Goal: Task Accomplishment & Management: Complete application form

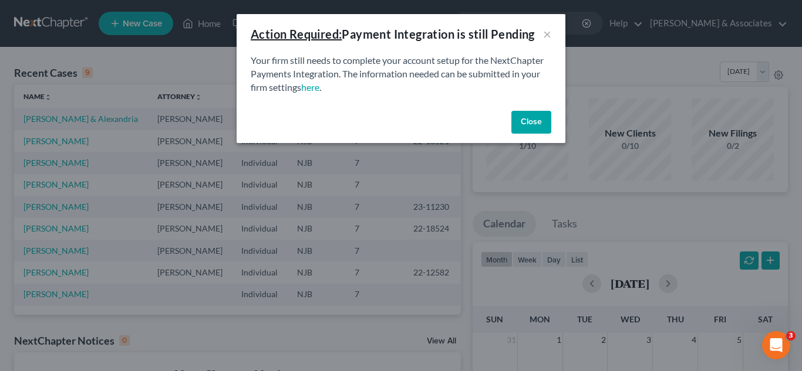
click at [528, 117] on button "Close" at bounding box center [531, 122] width 40 height 23
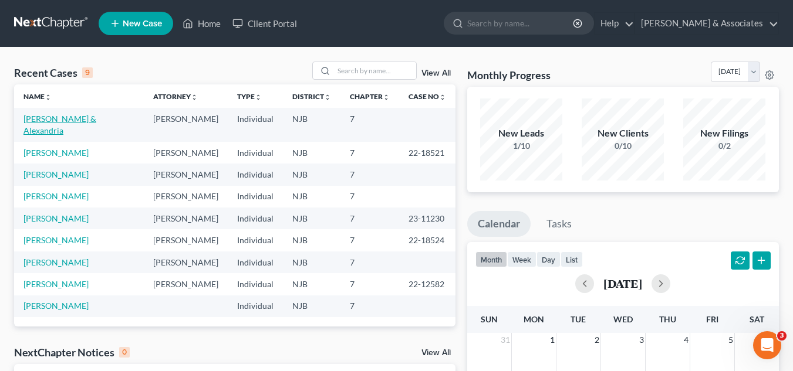
click at [56, 117] on link "[PERSON_NAME] & Alexandria" at bounding box center [59, 125] width 73 height 22
select select "10"
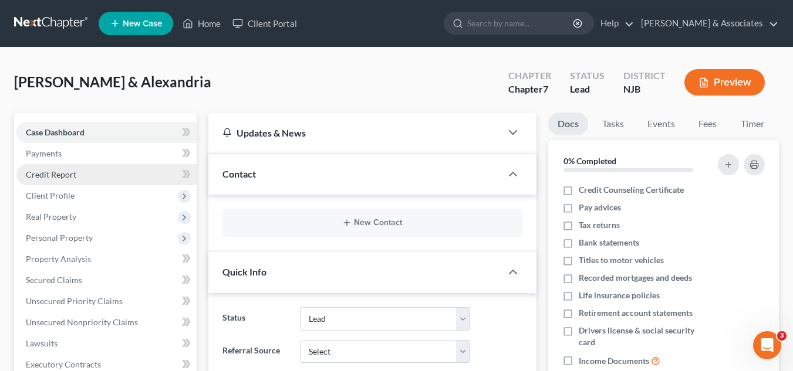
click at [64, 173] on span "Credit Report" at bounding box center [51, 175] width 50 height 10
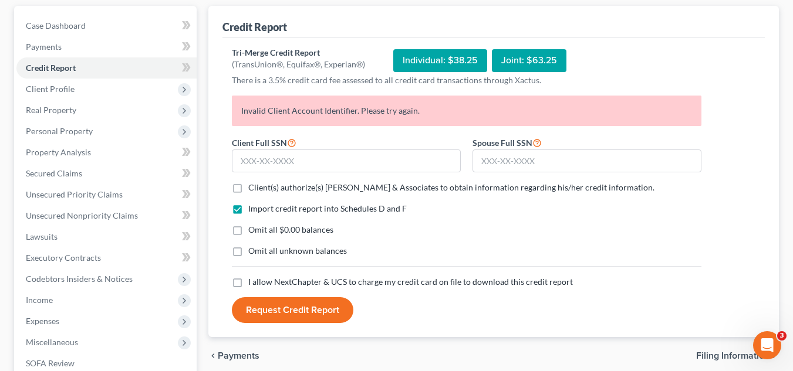
scroll to position [114, 0]
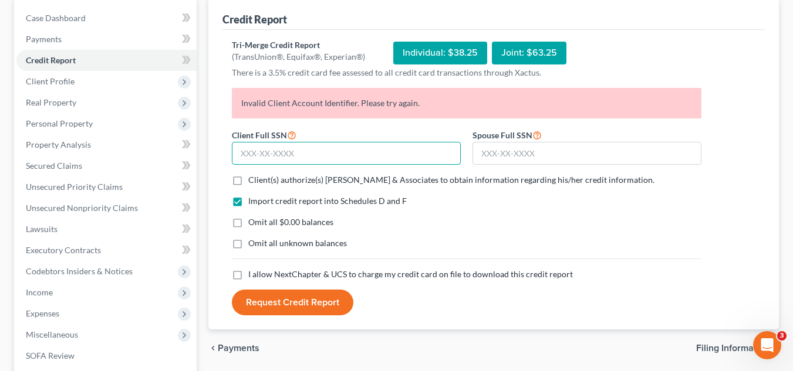
click at [392, 148] on input "text" at bounding box center [346, 153] width 229 height 23
click at [307, 147] on input "text" at bounding box center [346, 153] width 229 height 23
type input "138-11-2485"
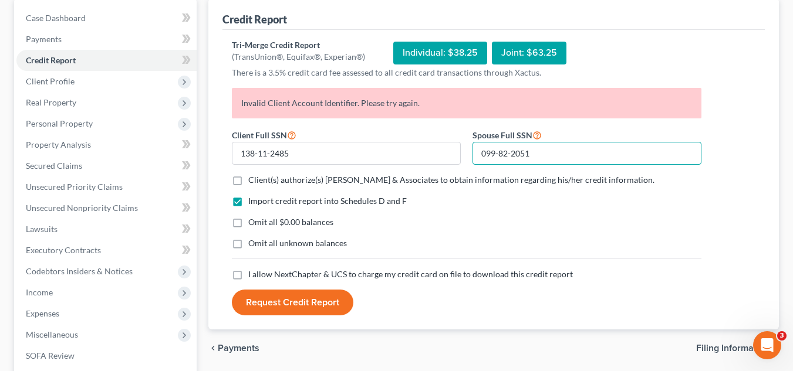
type input "099-82-2051"
click at [248, 177] on label "Client(s) authorize(s) Beylerian & Associates to obtain information regarding h…" at bounding box center [451, 180] width 406 height 12
click at [253, 177] on input "Client(s) authorize(s) Beylerian & Associates to obtain information regarding h…" at bounding box center [257, 178] width 8 height 8
checkbox input "true"
click at [251, 272] on span "I allow NextChapter & UCS to charge my credit card on file to download this cre…" at bounding box center [410, 274] width 325 height 10
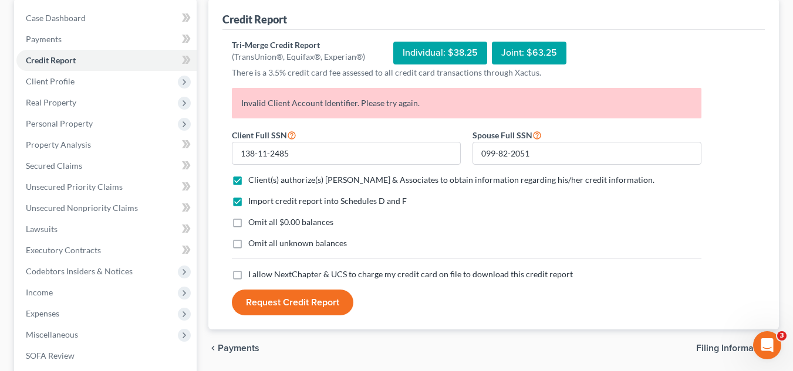
click at [253, 272] on input "I allow NextChapter & UCS to charge my credit card on file to download this cre…" at bounding box center [257, 273] width 8 height 8
checkbox input "true"
click at [304, 303] on button "Request Credit Report" at bounding box center [292, 303] width 121 height 26
click at [754, 346] on div "Open Intercom Messenger" at bounding box center [765, 344] width 39 height 39
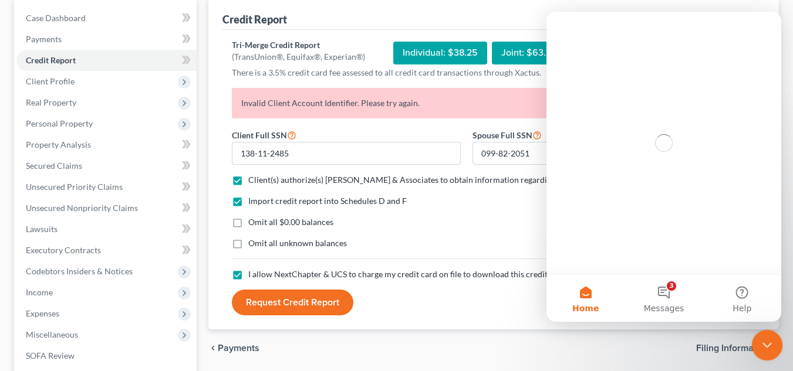
scroll to position [0, 0]
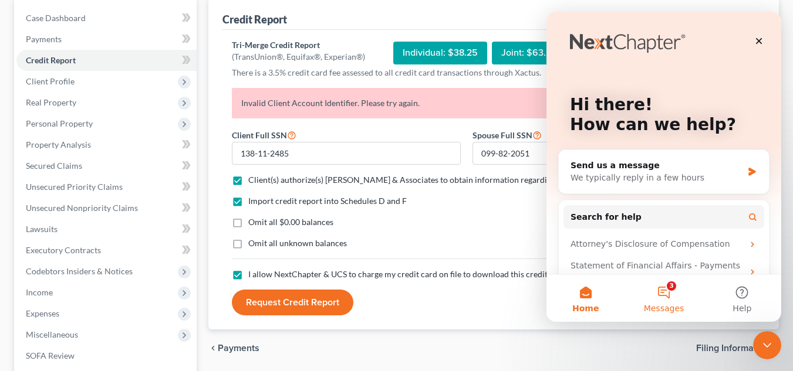
click at [669, 285] on button "3 Messages" at bounding box center [663, 298] width 78 height 47
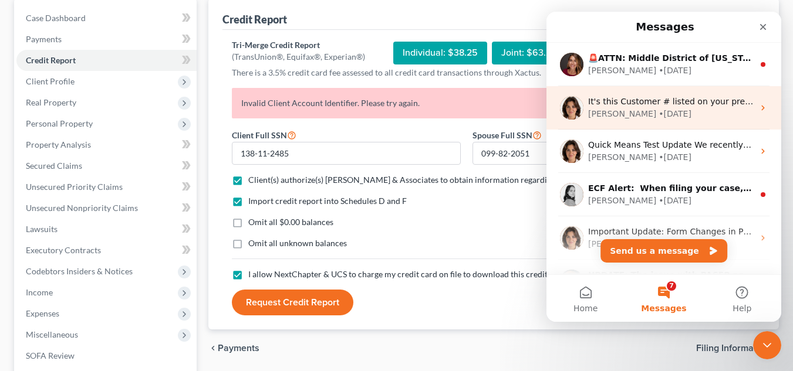
click at [707, 106] on span "It's this Customer # listed on your previous credit reports" at bounding box center [706, 101] width 236 height 9
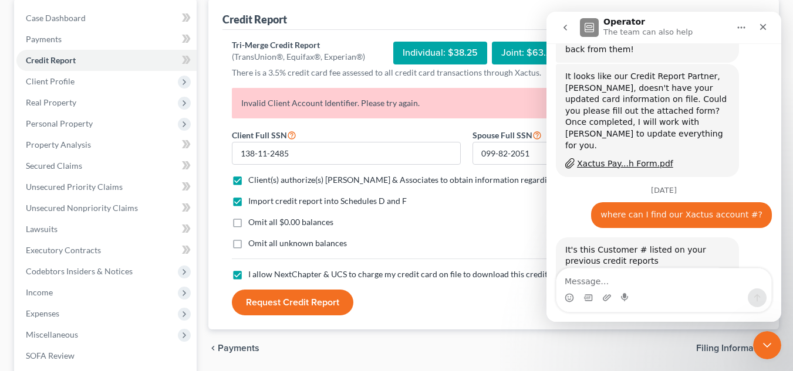
scroll to position [666, 0]
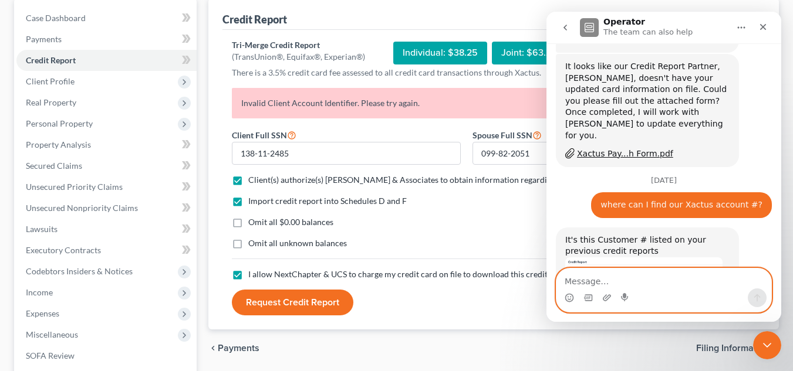
click at [652, 278] on textarea "Message…" at bounding box center [663, 279] width 215 height 20
type textarea "a"
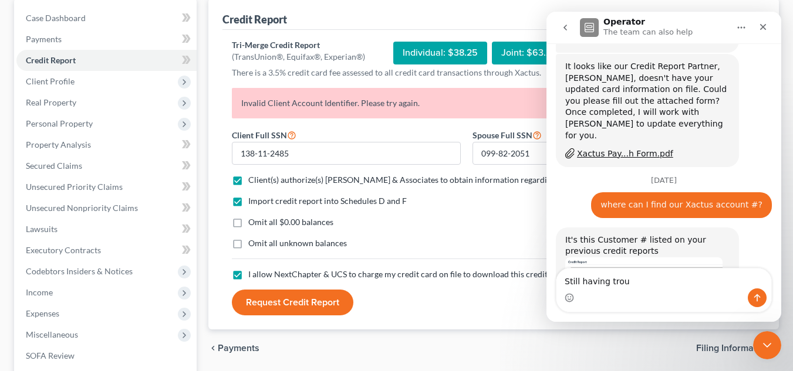
click at [673, 297] on div "Intercom messenger" at bounding box center [663, 298] width 215 height 19
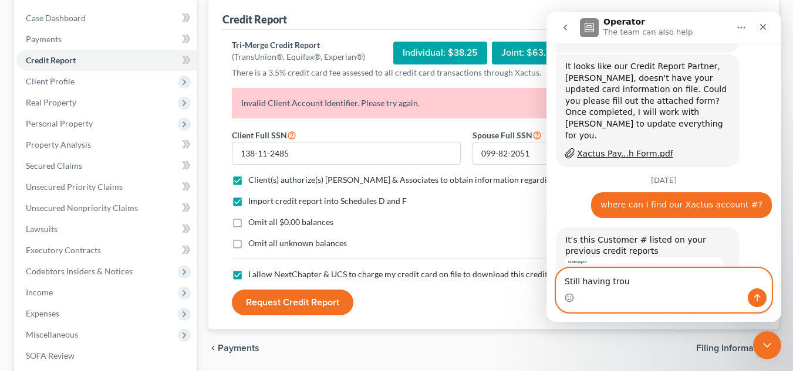
click at [640, 275] on textarea "Still having trou" at bounding box center [663, 279] width 215 height 20
type textarea "Still having trouble running credit report"
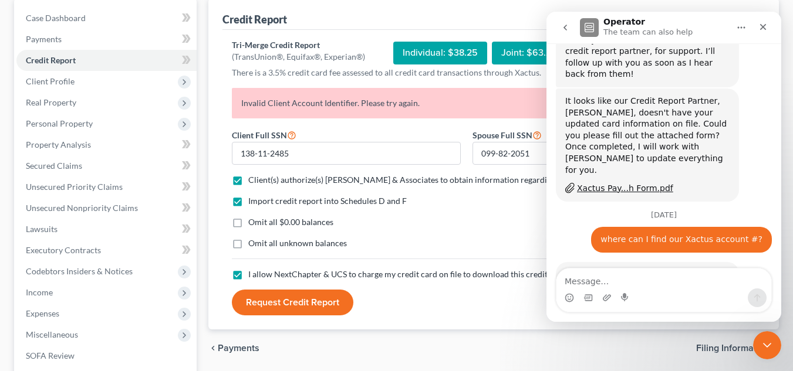
scroll to position [717, 0]
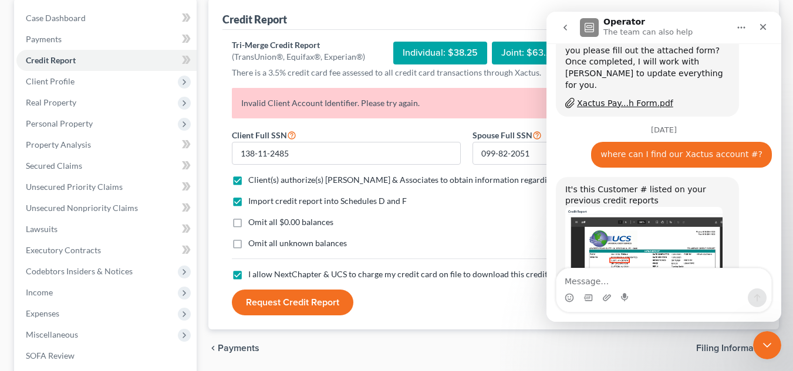
drag, startPoint x: 775, startPoint y: 231, endPoint x: 778, endPoint y: 253, distance: 22.0
click at [778, 253] on div "Have a quick question or need help finding something? Send us a chat! 😀 Standar…" at bounding box center [663, 161] width 235 height 236
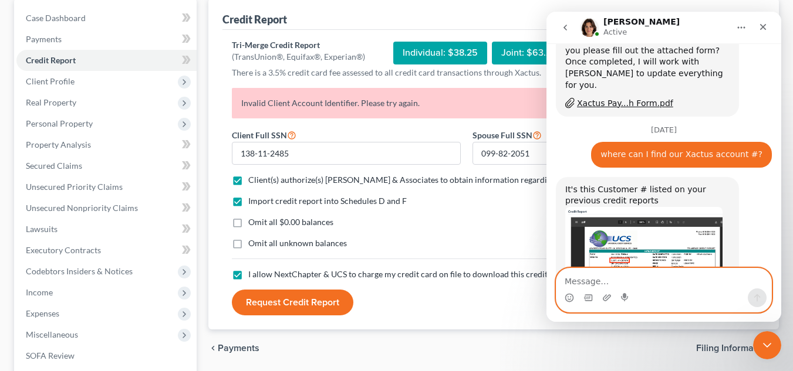
click at [707, 283] on textarea "Message…" at bounding box center [663, 279] width 215 height 20
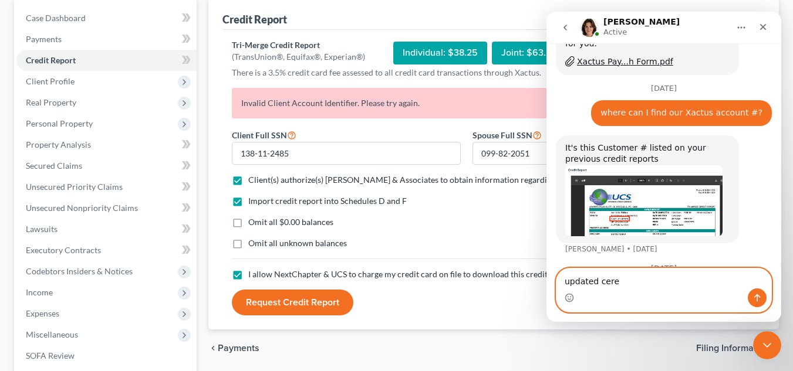
scroll to position [762, 0]
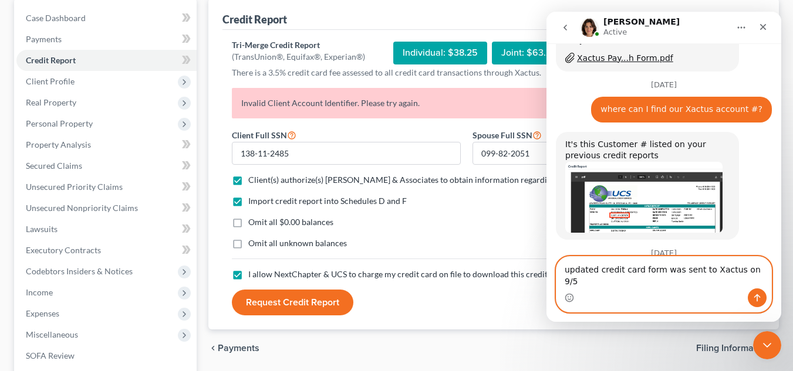
type textarea "updated credit card form was sent to Xactus on 9/5"
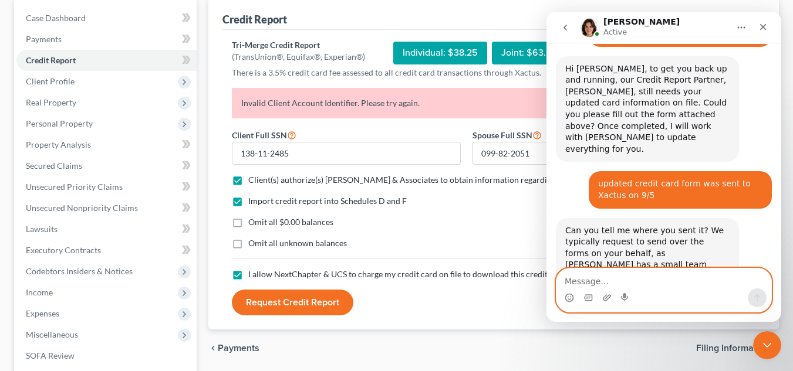
scroll to position [1019, 0]
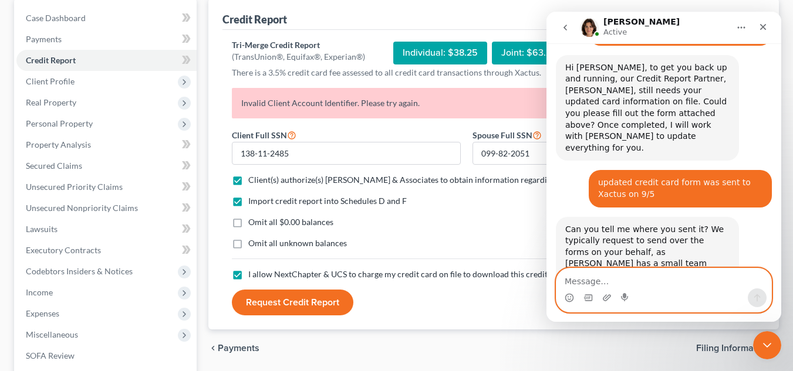
click at [599, 282] on textarea "Message…" at bounding box center [663, 279] width 215 height 20
type textarea "It was sent to the email address on the form"
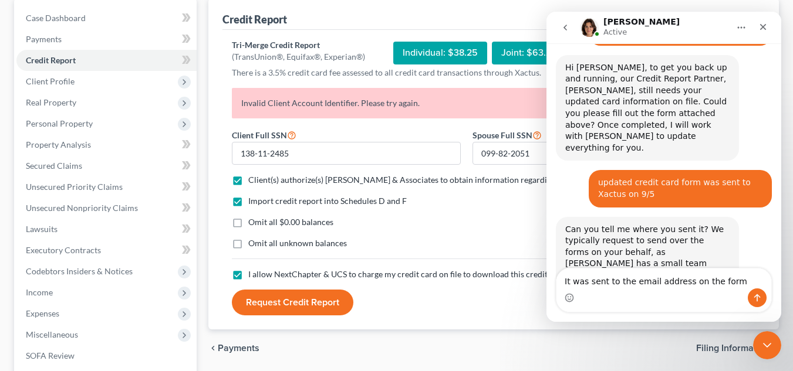
scroll to position [1064, 0]
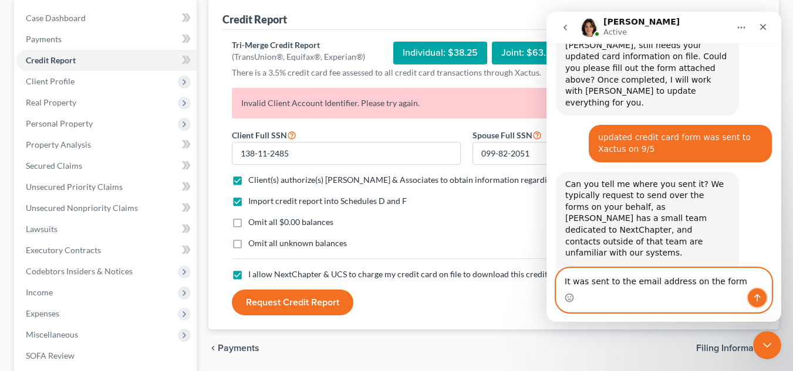
click at [750, 295] on button "Send a message…" at bounding box center [757, 298] width 19 height 19
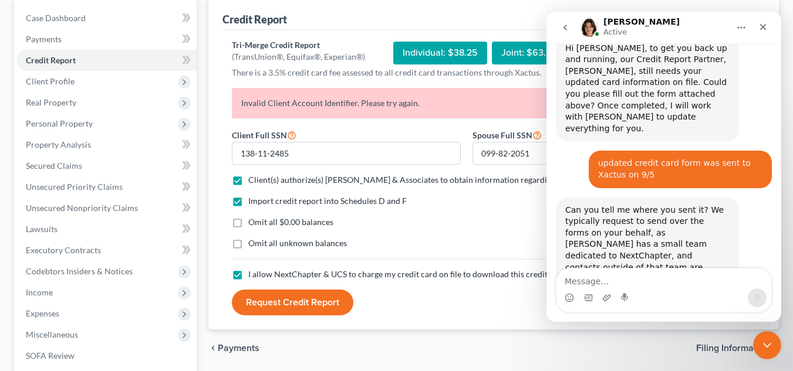
scroll to position [1109, 0]
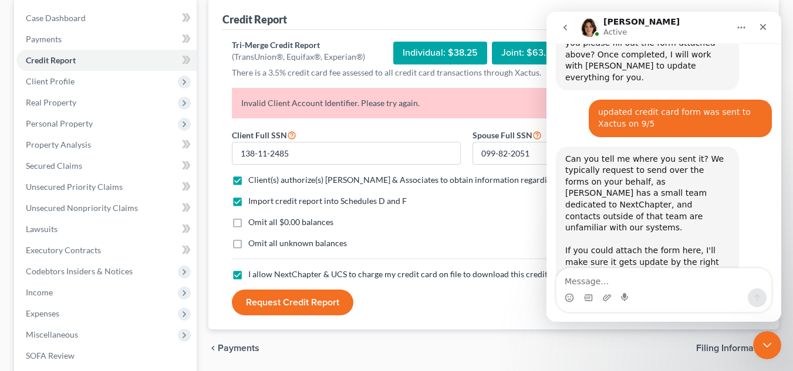
click at [777, 270] on div "Intercom messenger" at bounding box center [663, 290] width 235 height 45
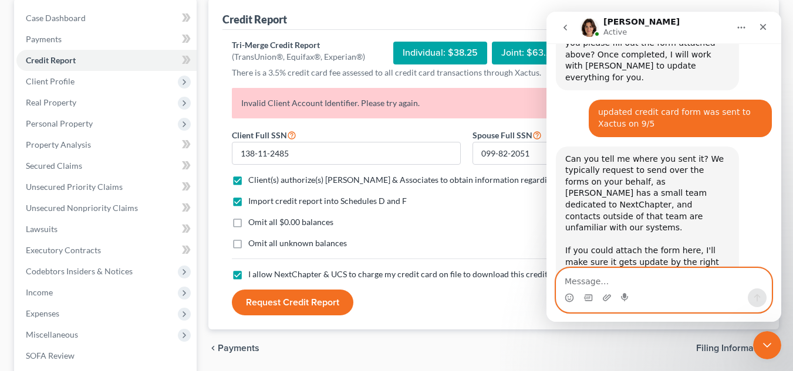
click at [666, 273] on textarea "Message…" at bounding box center [663, 279] width 215 height 20
type textarea "How long will it take?"
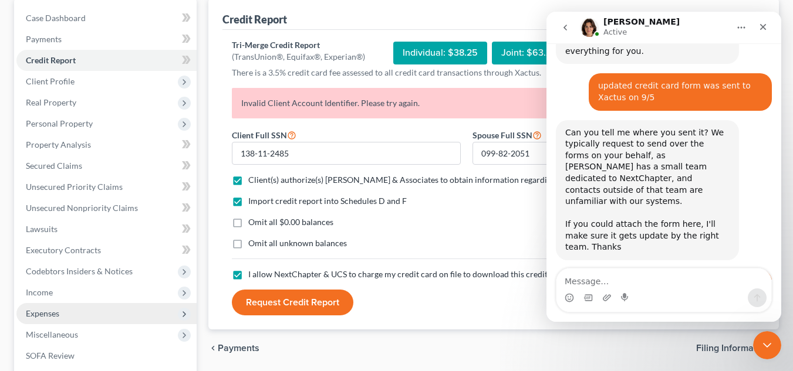
click at [59, 310] on span "Expenses" at bounding box center [42, 314] width 33 height 10
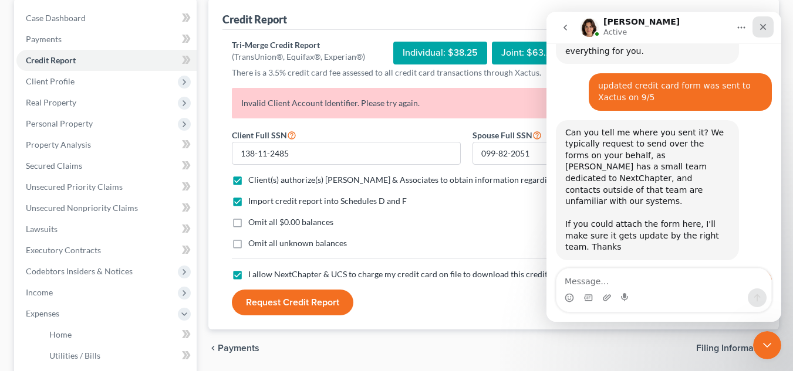
click at [759, 30] on icon "Close" at bounding box center [762, 26] width 9 height 9
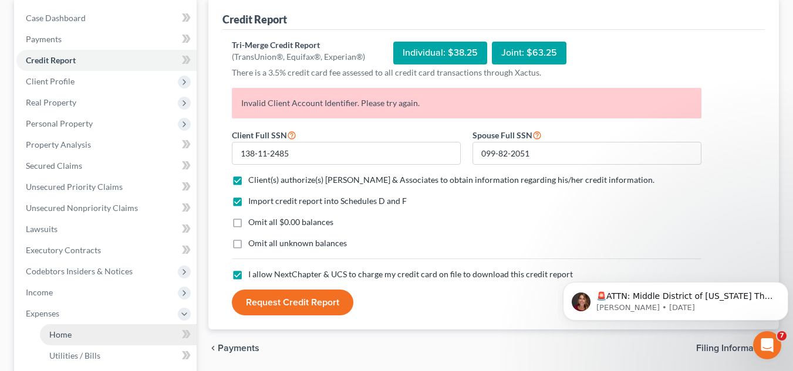
click at [58, 328] on link "Home" at bounding box center [118, 335] width 157 height 21
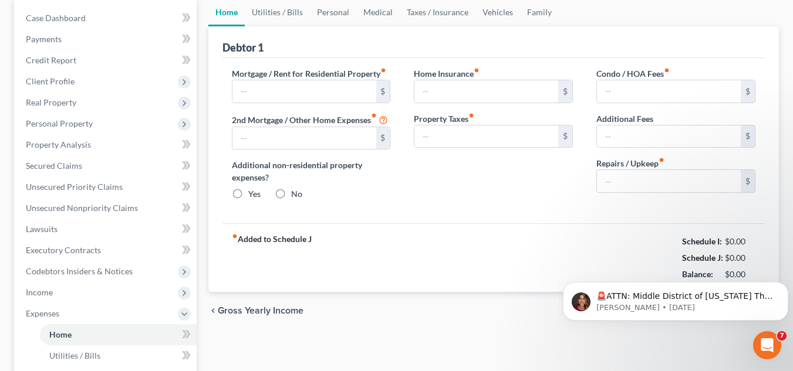
type input "0.00"
radio input "true"
type input "0.00"
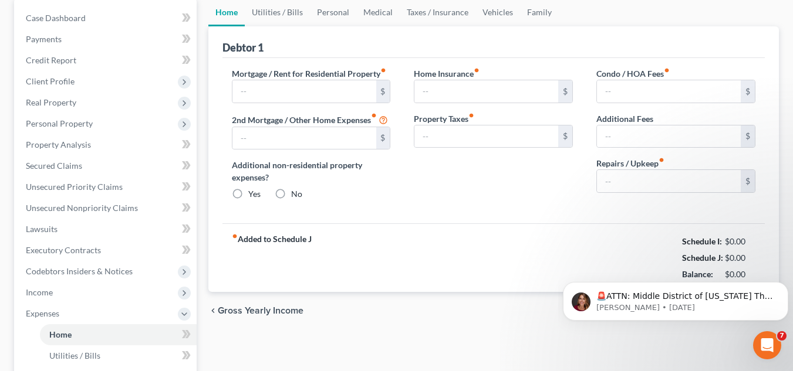
type input "0.00"
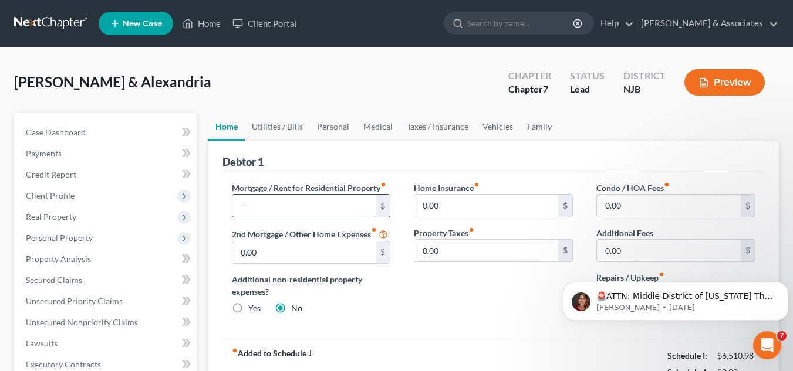
click at [312, 207] on input "text" at bounding box center [304, 206] width 144 height 22
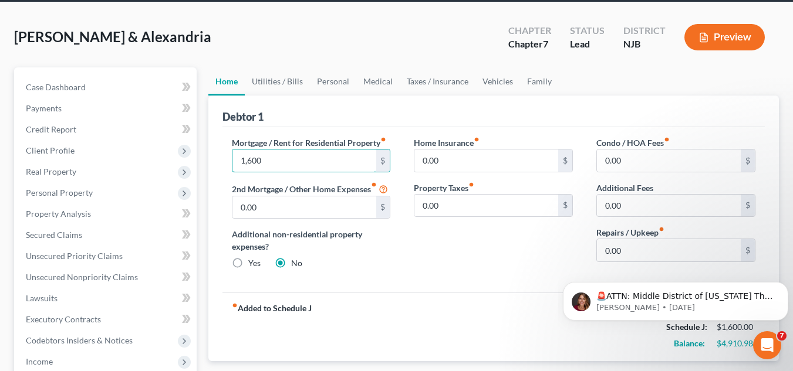
scroll to position [50, 0]
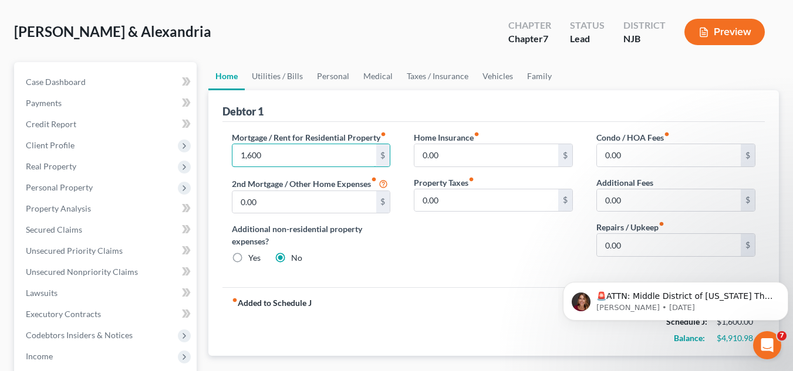
type input "1,600"
click at [283, 77] on link "Utilities / Bills" at bounding box center [277, 76] width 65 height 28
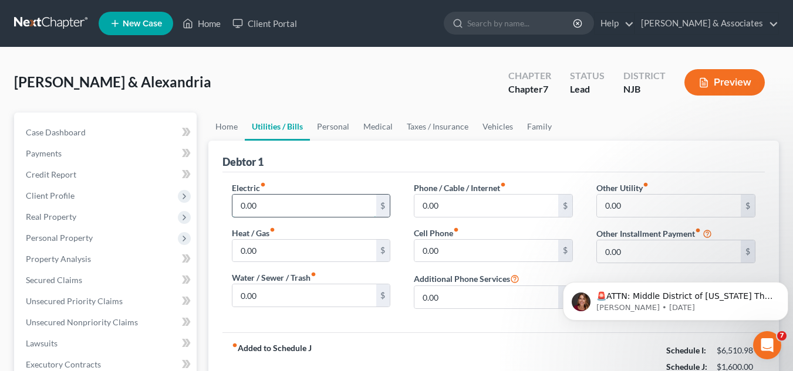
click at [328, 205] on input "0.00" at bounding box center [304, 206] width 144 height 22
type input "340"
click at [460, 210] on input "0.00" at bounding box center [486, 206] width 144 height 22
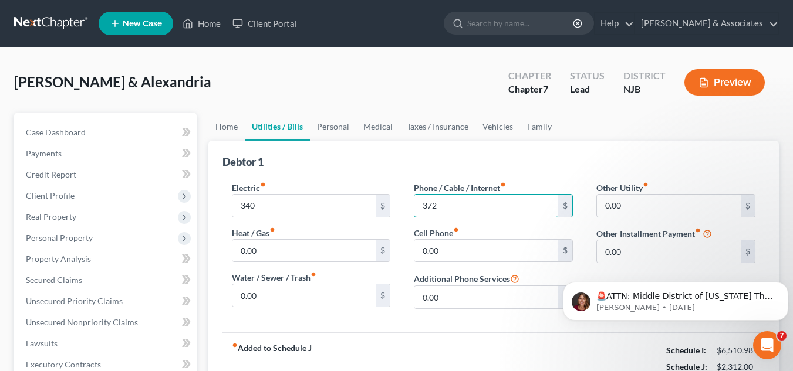
type input "372"
click at [519, 162] on div "Debtor 1" at bounding box center [493, 157] width 542 height 32
click at [345, 122] on link "Personal" at bounding box center [333, 127] width 46 height 28
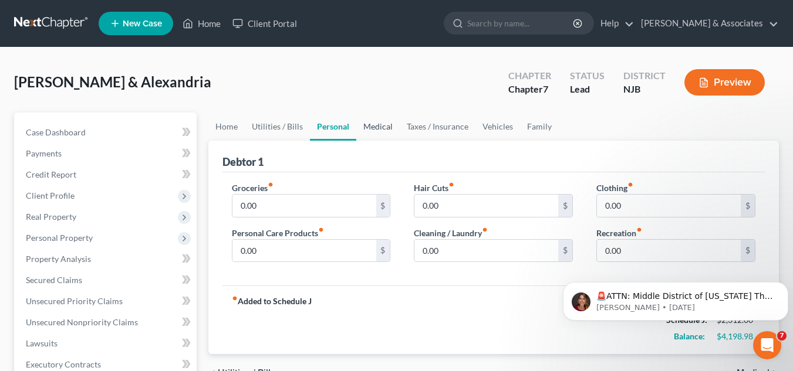
click at [373, 122] on link "Medical" at bounding box center [377, 127] width 43 height 28
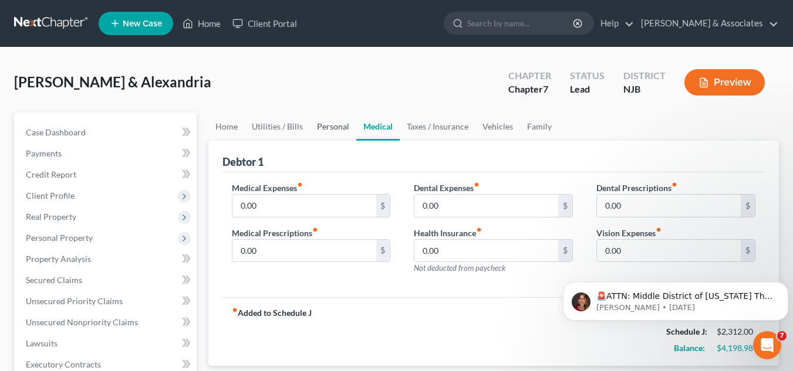
click at [326, 134] on link "Personal" at bounding box center [333, 127] width 46 height 28
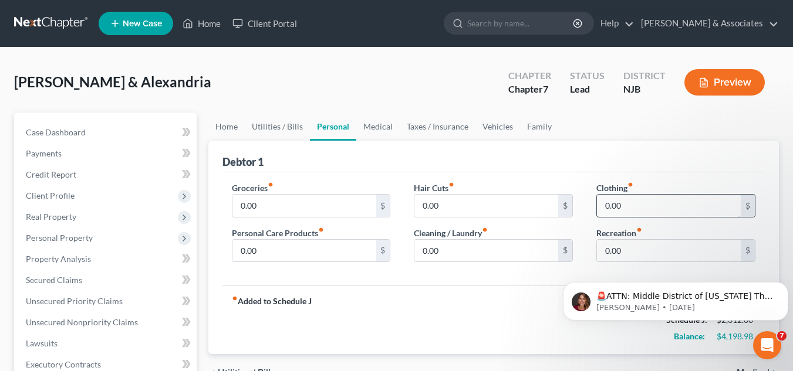
scroll to position [1161, 0]
click at [643, 206] on input "0.00" at bounding box center [669, 206] width 144 height 22
type input "250"
click at [477, 261] on input "0.00" at bounding box center [486, 251] width 144 height 22
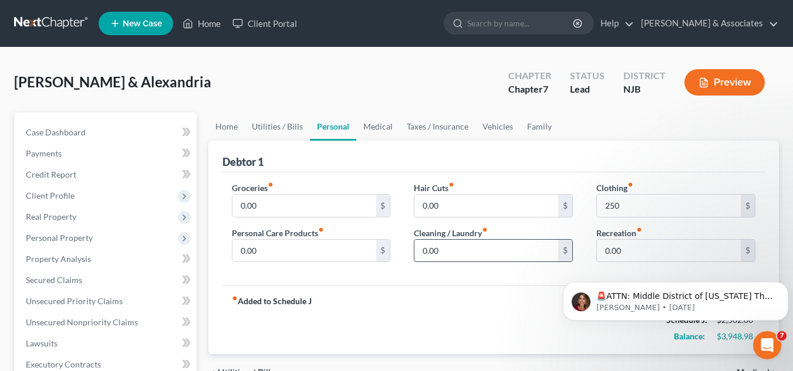
click at [477, 261] on input "0.00" at bounding box center [486, 251] width 144 height 22
type input "100"
click at [492, 291] on div "fiber_manual_record Added to Schedule J Schedule I: $6,510.98 Schedule J: $2,66…" at bounding box center [493, 320] width 542 height 69
click at [332, 212] on input "0.00" at bounding box center [304, 206] width 144 height 22
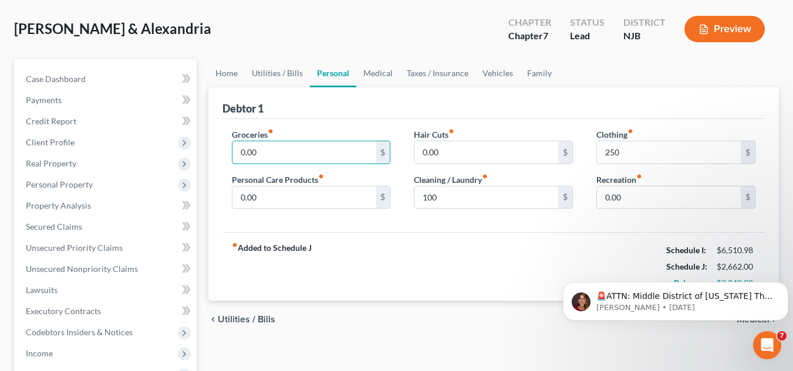
scroll to position [49, 0]
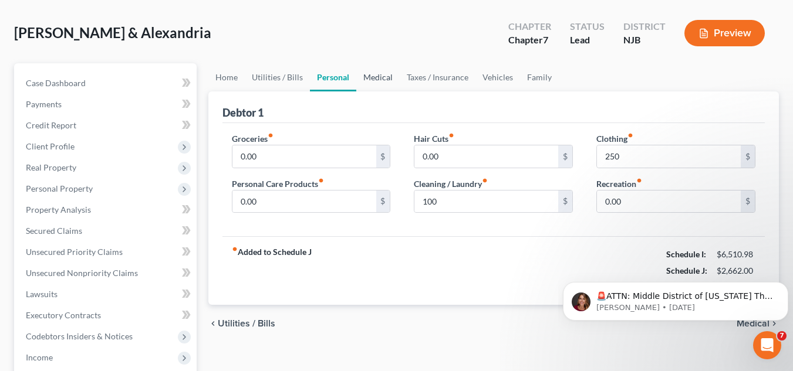
click at [380, 79] on link "Medical" at bounding box center [377, 77] width 43 height 28
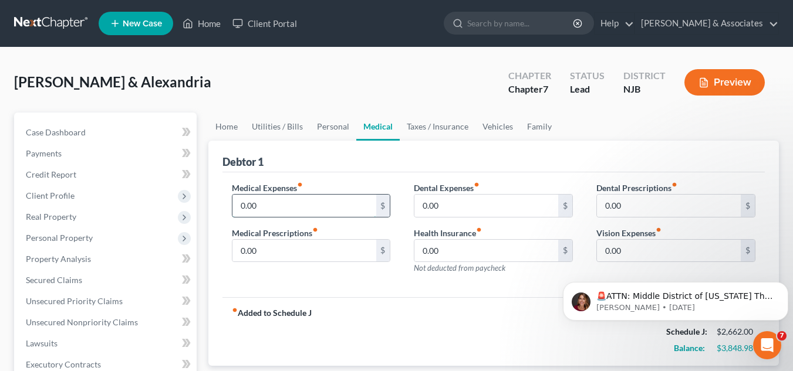
click at [354, 205] on input "0.00" at bounding box center [304, 206] width 144 height 22
type input "300"
click at [344, 128] on link "Personal" at bounding box center [333, 127] width 46 height 28
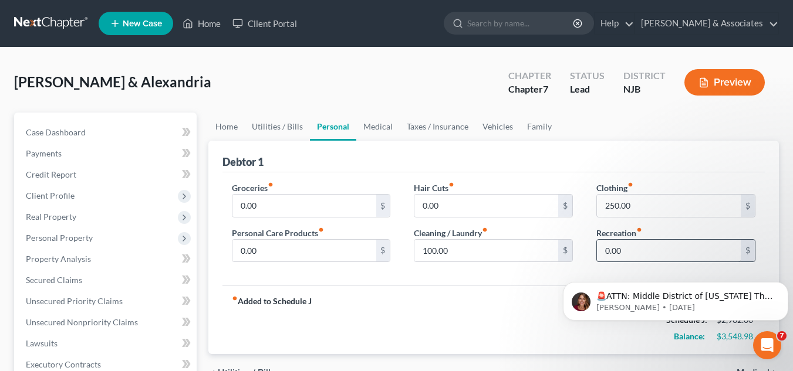
scroll to position [1116, 0]
click at [671, 255] on input "0.00" at bounding box center [669, 251] width 144 height 22
type input "300"
click at [471, 317] on div "fiber_manual_record Added to Schedule J Schedule I: $6,510.98 Schedule J: $3,26…" at bounding box center [493, 320] width 542 height 69
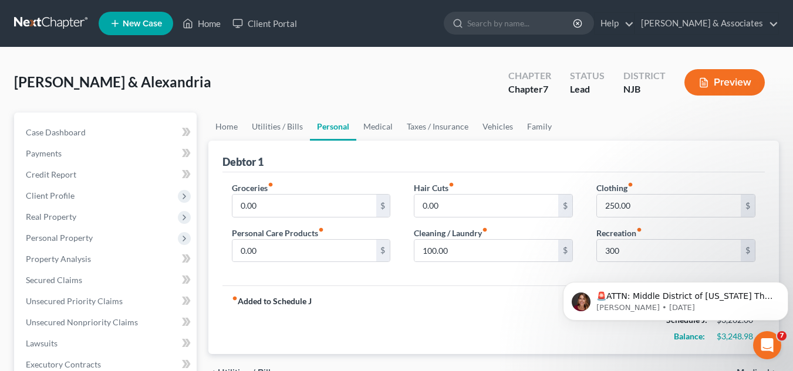
click at [481, 302] on div "fiber_manual_record Added to Schedule J Schedule I: $6,510.98 Schedule J: $3,26…" at bounding box center [493, 320] width 542 height 69
click at [373, 118] on link "Medical" at bounding box center [377, 127] width 43 height 28
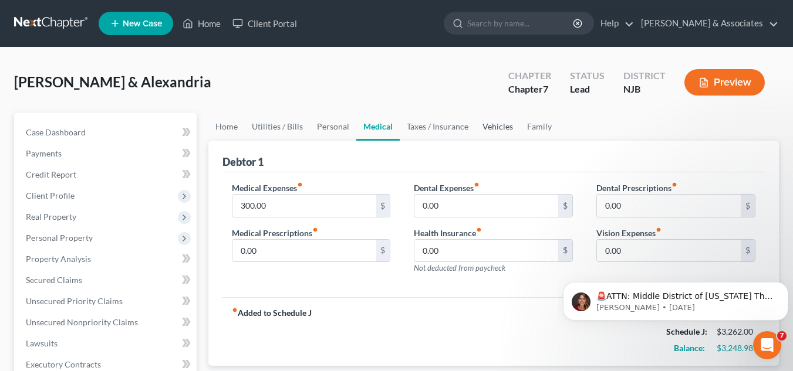
click at [489, 130] on link "Vehicles" at bounding box center [497, 127] width 45 height 28
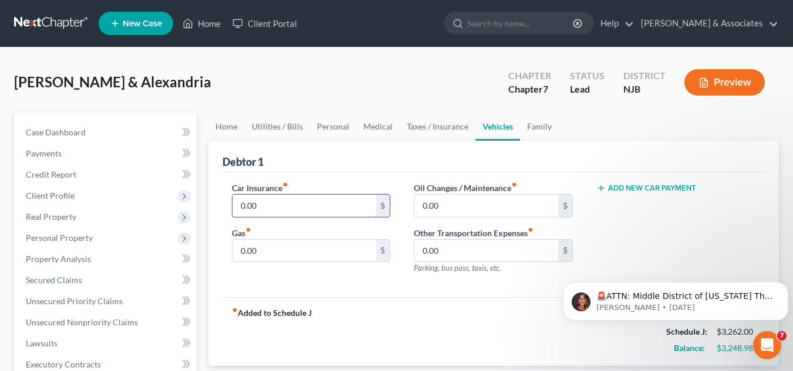
scroll to position [1161, 0]
click at [433, 134] on link "Taxes / Insurance" at bounding box center [438, 127] width 76 height 28
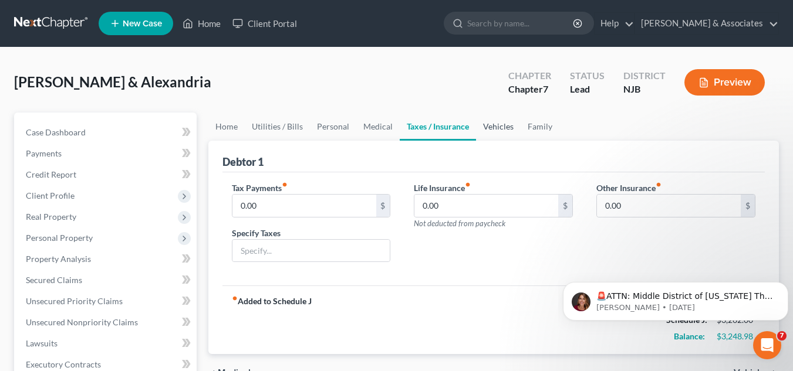
click at [488, 133] on link "Vehicles" at bounding box center [498, 127] width 45 height 28
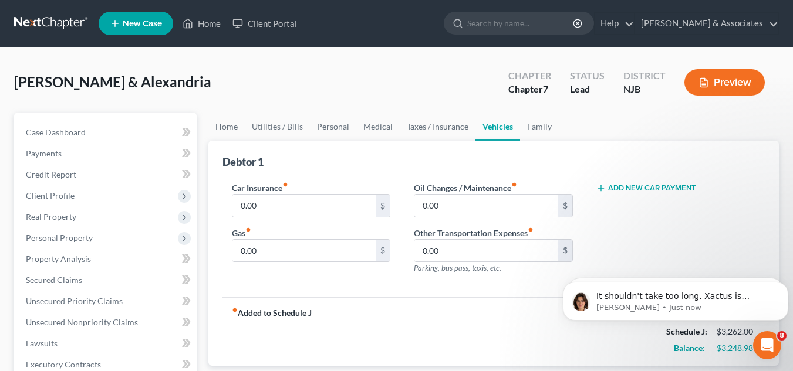
scroll to position [1185, 0]
click at [354, 242] on input "0.00" at bounding box center [304, 251] width 144 height 22
type input "330"
click at [421, 128] on link "Taxes / Insurance" at bounding box center [438, 127] width 76 height 28
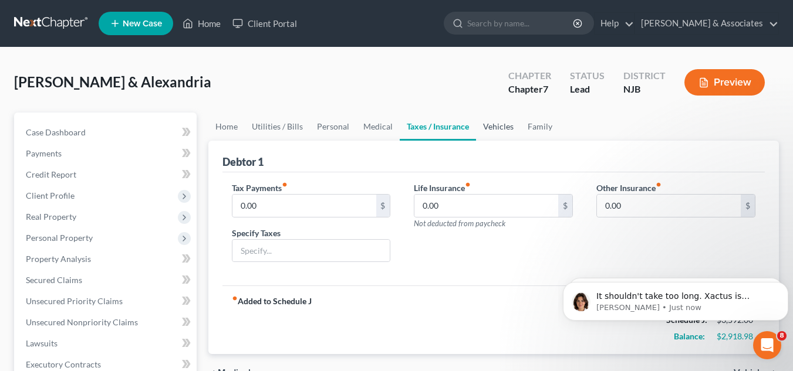
click at [495, 129] on link "Vehicles" at bounding box center [498, 127] width 45 height 28
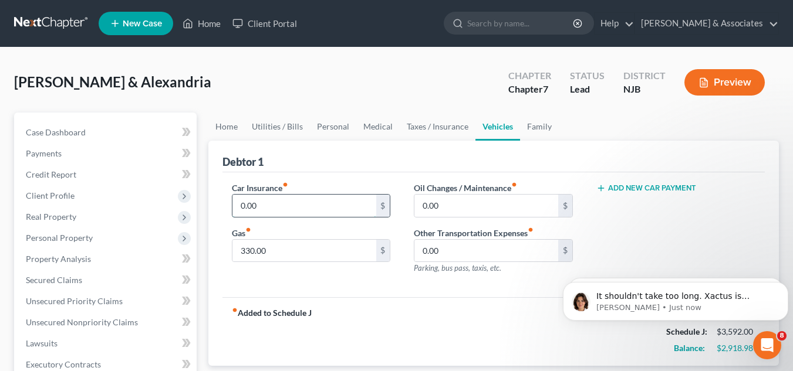
click at [344, 208] on input "0.00" at bounding box center [304, 206] width 144 height 22
type input "293"
click at [401, 284] on div "Car Insurance fiber_manual_record 293 $ Gas fiber_manual_record 330.00 $ Oil Ch…" at bounding box center [493, 236] width 542 height 126
click at [233, 123] on link "Home" at bounding box center [226, 127] width 36 height 28
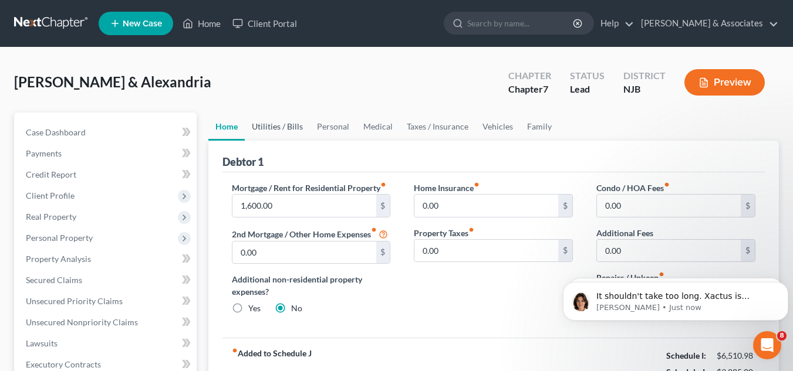
click at [294, 130] on link "Utilities / Bills" at bounding box center [277, 127] width 65 height 28
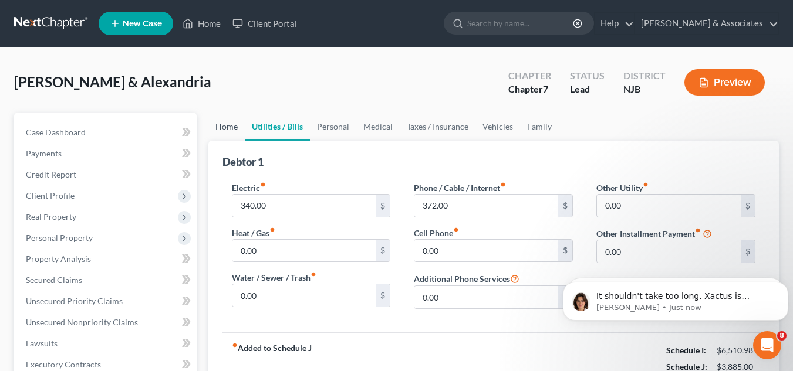
click at [229, 125] on link "Home" at bounding box center [226, 127] width 36 height 28
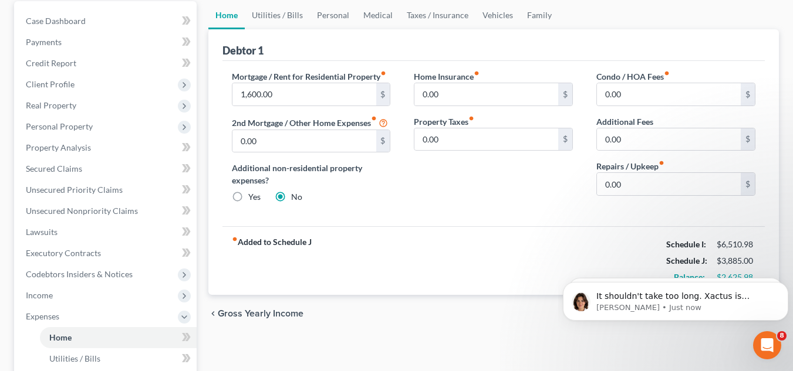
scroll to position [117, 0]
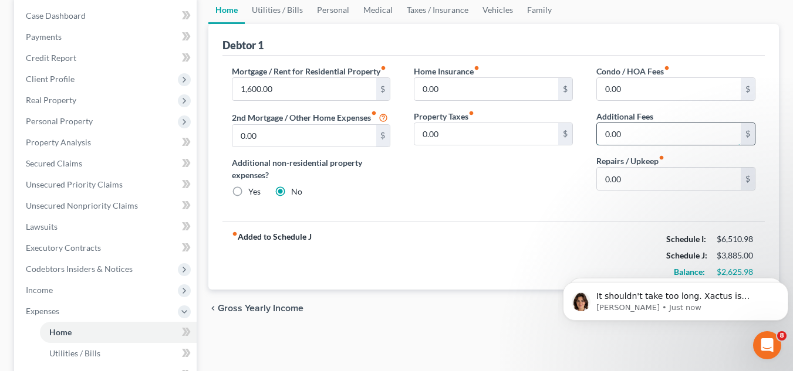
click at [687, 138] on input "0.00" at bounding box center [669, 134] width 144 height 22
click at [687, 173] on input "0.00" at bounding box center [669, 179] width 144 height 22
type input "30"
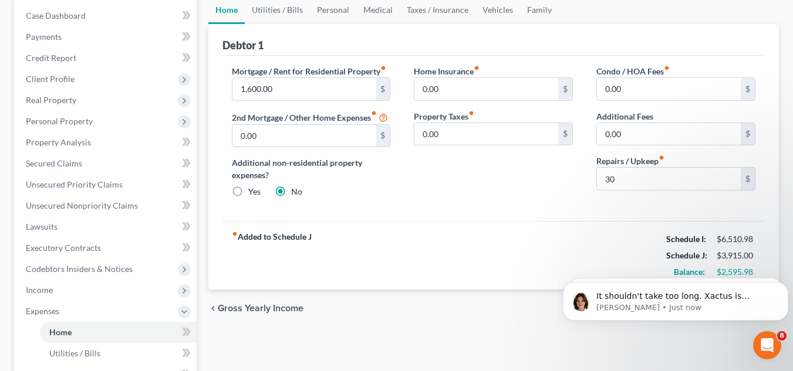
click at [509, 215] on div "Mortgage / Rent for Residential Property fiber_manual_record 1,600.00 $ 2nd Mor…" at bounding box center [493, 139] width 542 height 166
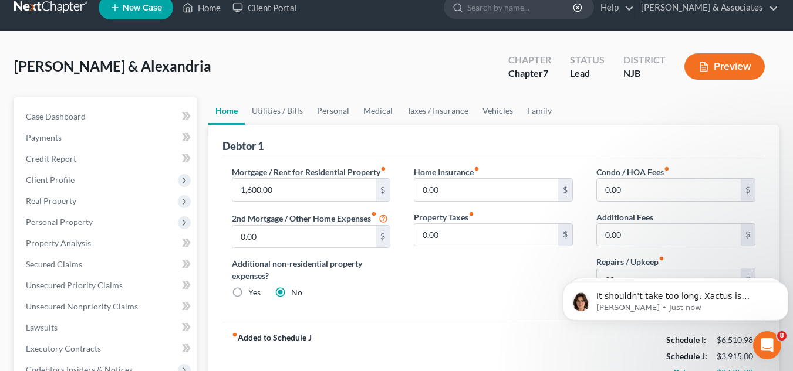
scroll to position [15, 0]
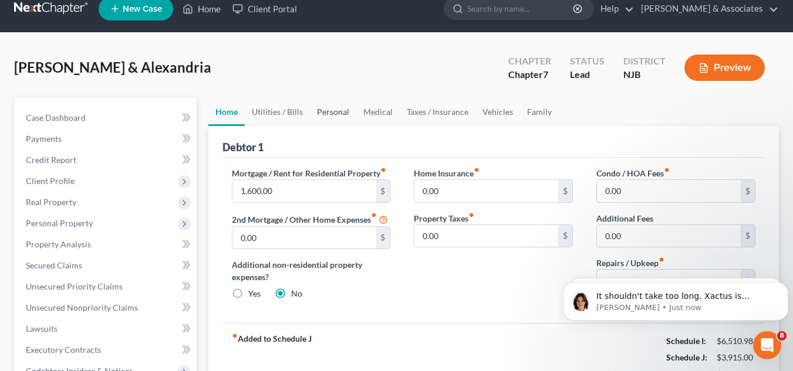
click at [341, 109] on link "Personal" at bounding box center [333, 112] width 46 height 28
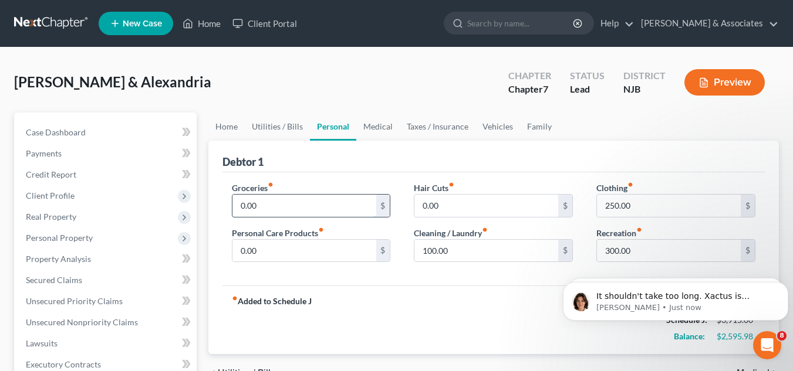
click at [306, 197] on input "0.00" at bounding box center [304, 206] width 144 height 22
type input "2,000"
click at [473, 324] on div "fiber_manual_record Added to Schedule J Schedule I: $6,510.98 Schedule J: $5,91…" at bounding box center [493, 320] width 542 height 69
click at [722, 293] on p "It shouldn't take too long. Xactus is normally quick to get back to us, unless …" at bounding box center [684, 297] width 177 height 12
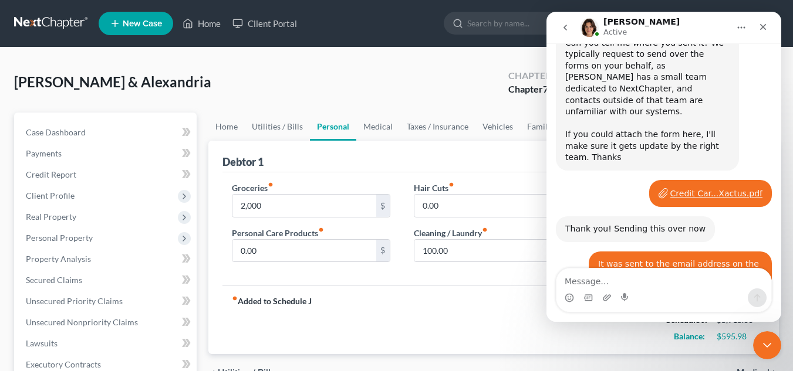
scroll to position [1205, 0]
click at [531, 303] on div "fiber_manual_record Added to Schedule J Schedule I: $6,510.98 Schedule J: $5,91…" at bounding box center [493, 320] width 542 height 69
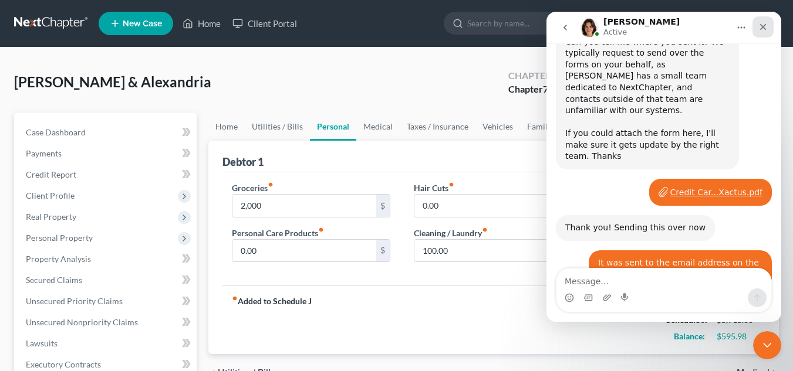
click at [757, 30] on div "Close" at bounding box center [762, 26] width 21 height 21
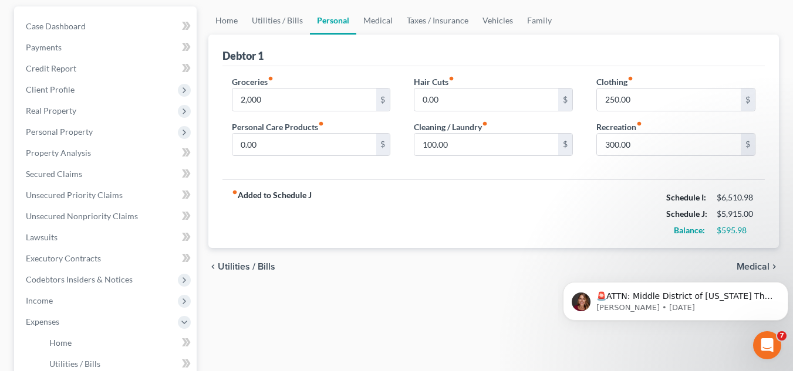
scroll to position [104, 0]
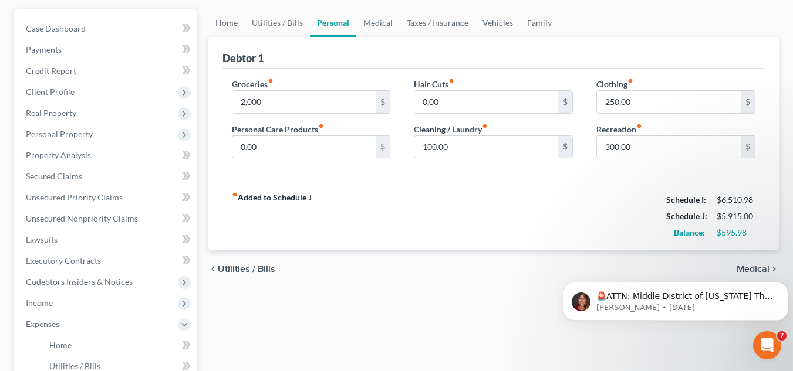
click at [271, 79] on icon "fiber_manual_record" at bounding box center [271, 81] width 6 height 6
click at [256, 85] on label "Groceries fiber_manual_record" at bounding box center [253, 84] width 42 height 12
click at [525, 25] on link "Family" at bounding box center [539, 23] width 39 height 28
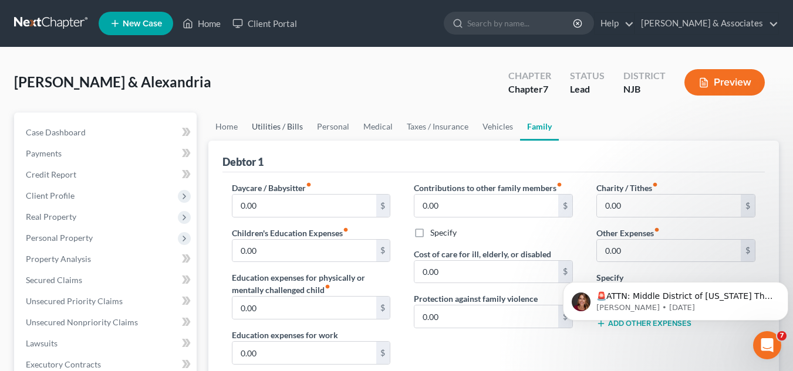
click at [292, 119] on link "Utilities / Bills" at bounding box center [277, 127] width 65 height 28
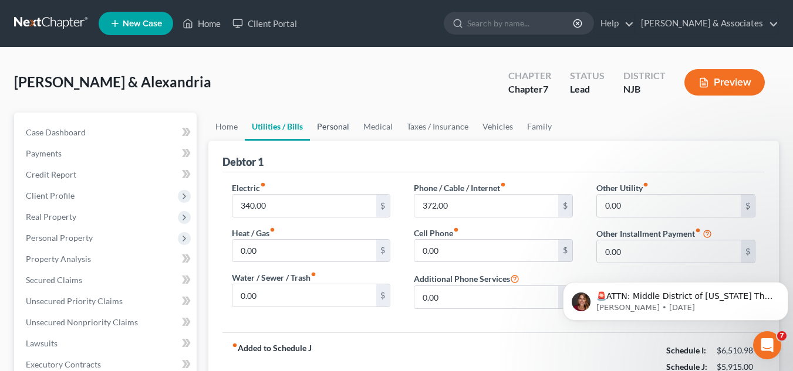
click at [343, 126] on link "Personal" at bounding box center [333, 127] width 46 height 28
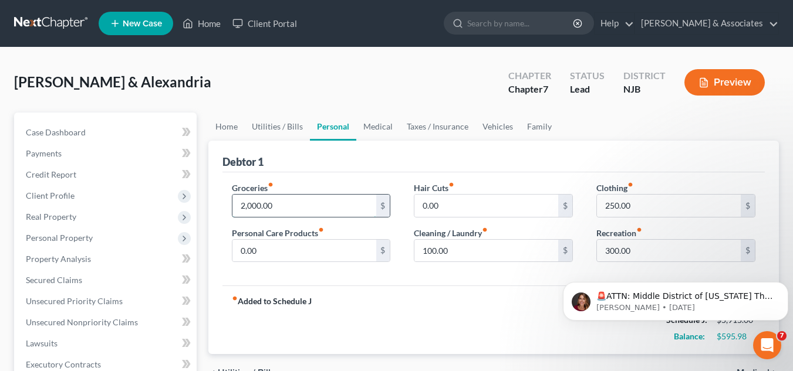
click at [350, 205] on input "2,000.00" at bounding box center [304, 206] width 144 height 22
type input "1,200"
click at [397, 322] on div "fiber_manual_record Added to Schedule J Schedule I: $6,510.98 Schedule J: $5,11…" at bounding box center [493, 320] width 542 height 69
click at [378, 131] on link "Medical" at bounding box center [377, 127] width 43 height 28
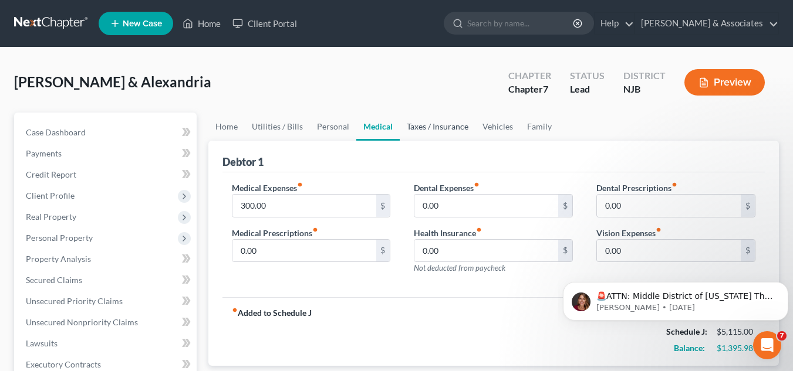
click at [425, 123] on link "Taxes / Insurance" at bounding box center [438, 127] width 76 height 28
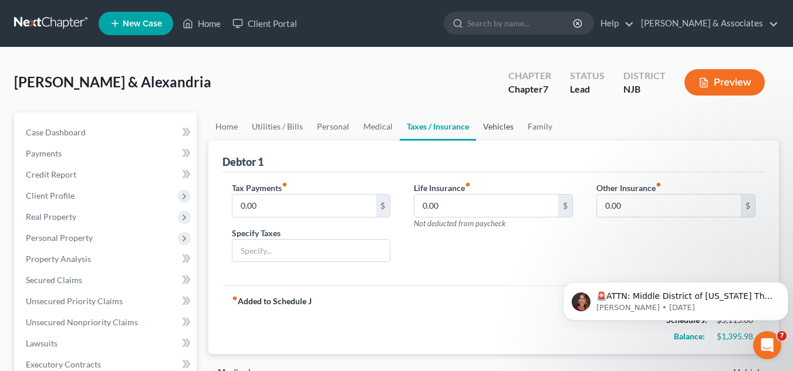
click at [501, 133] on link "Vehicles" at bounding box center [498, 127] width 45 height 28
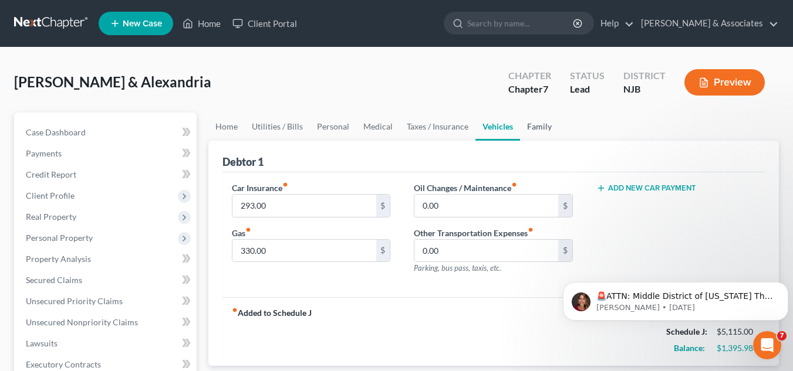
click at [539, 124] on link "Family" at bounding box center [539, 127] width 39 height 28
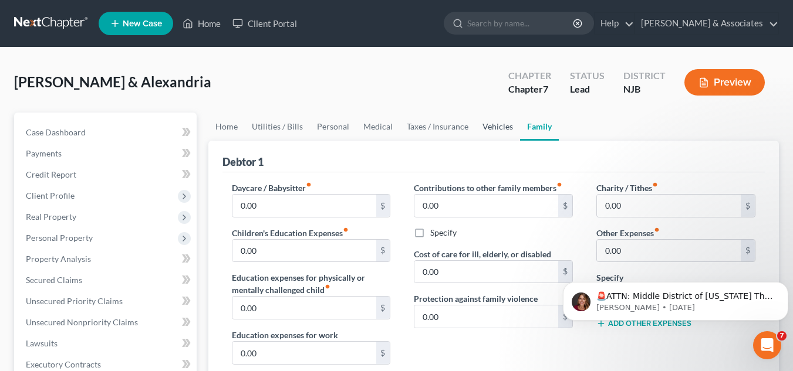
click at [490, 131] on link "Vehicles" at bounding box center [497, 127] width 45 height 28
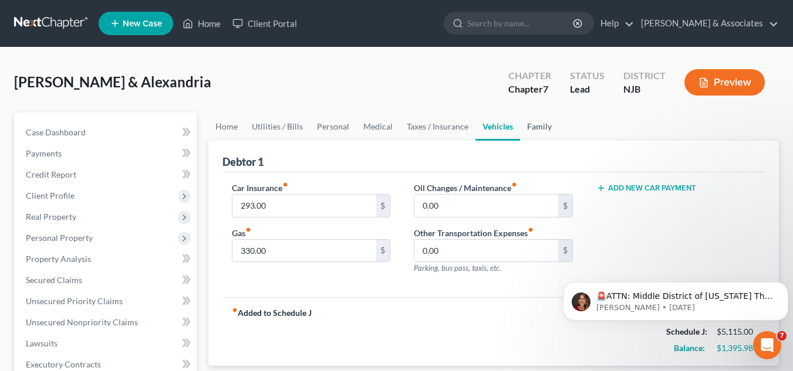
click at [522, 128] on link "Family" at bounding box center [539, 127] width 39 height 28
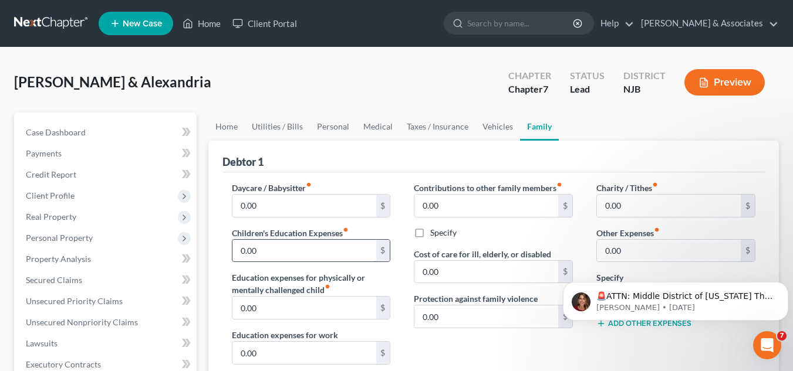
click at [373, 244] on input "0.00" at bounding box center [304, 251] width 144 height 22
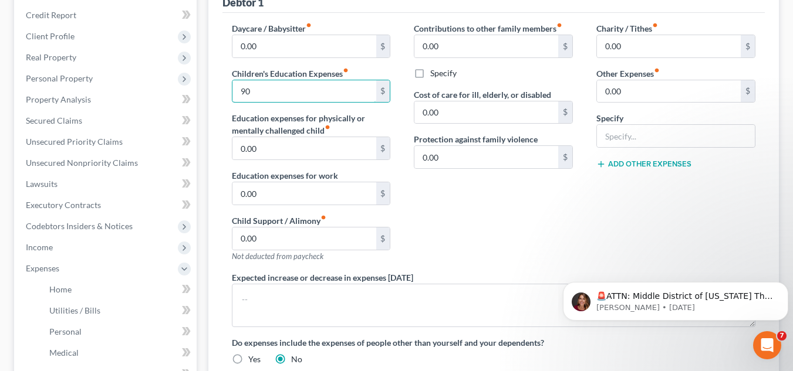
scroll to position [161, 0]
type input "90"
click at [672, 200] on div "Charity / Tithes fiber_manual_record 0.00 $ Other Expenses fiber_manual_record …" at bounding box center [676, 145] width 183 height 249
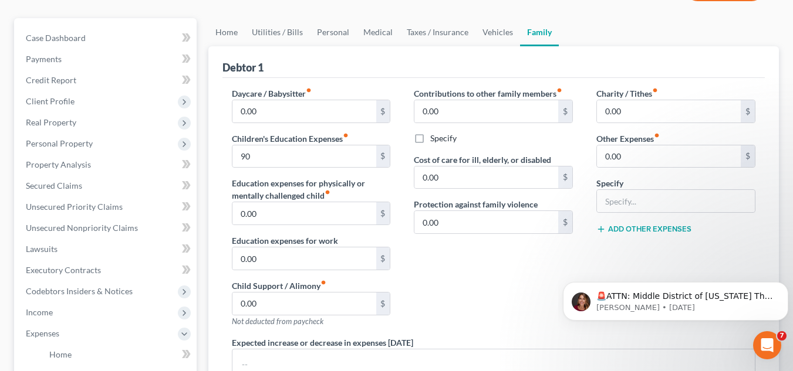
scroll to position [16, 0]
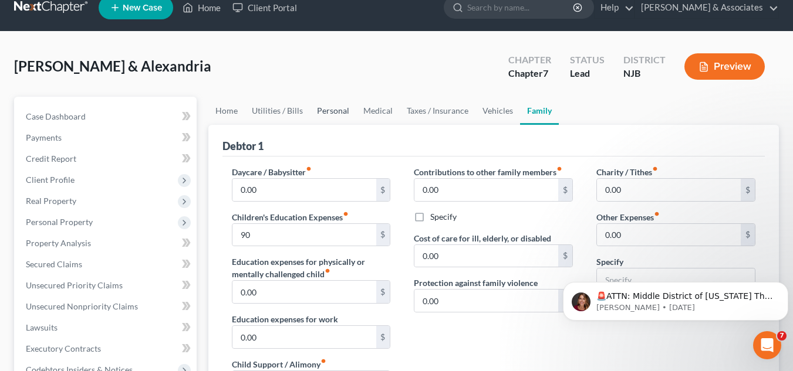
click at [335, 123] on link "Personal" at bounding box center [333, 111] width 46 height 28
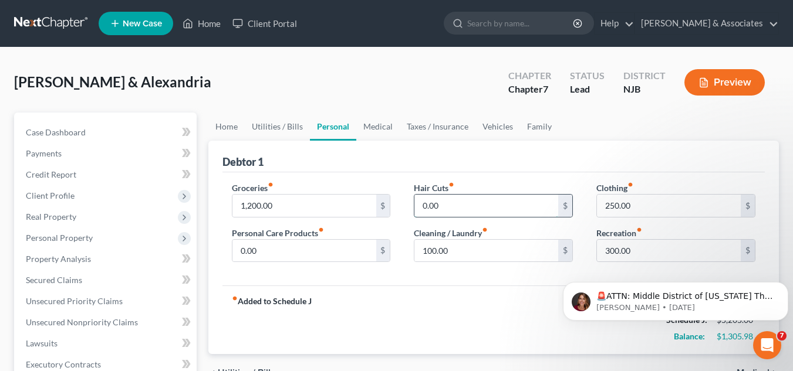
click at [461, 201] on input "0.00" at bounding box center [486, 206] width 144 height 22
type input "50"
click at [447, 284] on div "Groceries fiber_manual_record 1,200.00 $ Personal Care Products fiber_manual_re…" at bounding box center [493, 230] width 542 height 114
click at [375, 253] on input "0.00" at bounding box center [304, 251] width 144 height 22
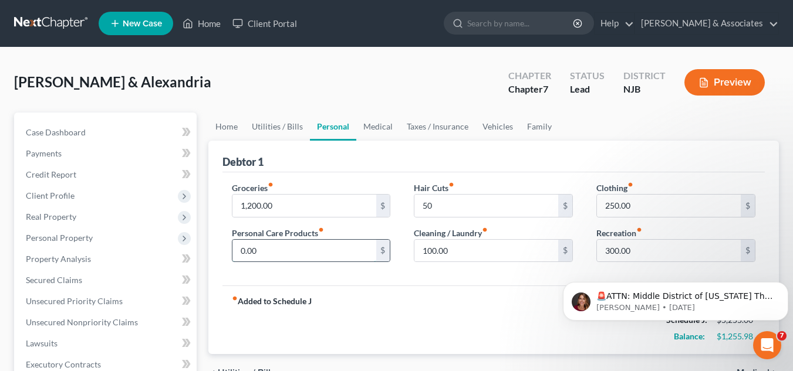
click at [375, 253] on input "0.00" at bounding box center [304, 251] width 144 height 22
type input "50"
click at [398, 338] on div "fiber_manual_record Added to Schedule J Schedule I: $6,510.98 Schedule J: $5,30…" at bounding box center [493, 320] width 542 height 69
click at [420, 325] on div "fiber_manual_record Added to Schedule J Schedule I: $6,510.98 Schedule J: $5,30…" at bounding box center [493, 320] width 542 height 69
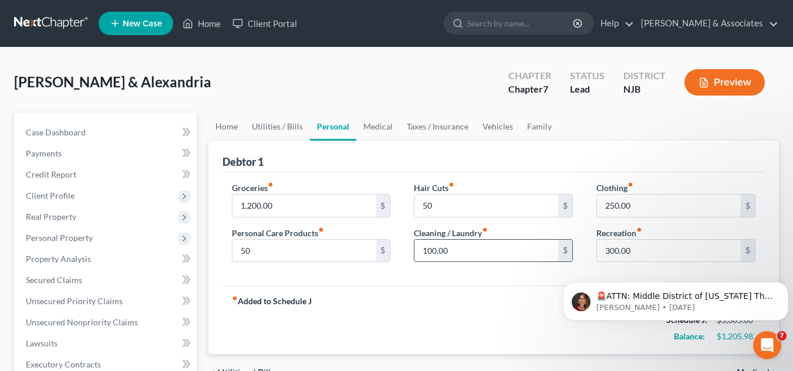
click at [447, 250] on input "100.00" at bounding box center [486, 251] width 144 height 22
click at [496, 187] on div "Hair Cuts fiber_manual_record 50 $" at bounding box center [493, 200] width 159 height 36
click at [379, 125] on link "Medical" at bounding box center [377, 127] width 43 height 28
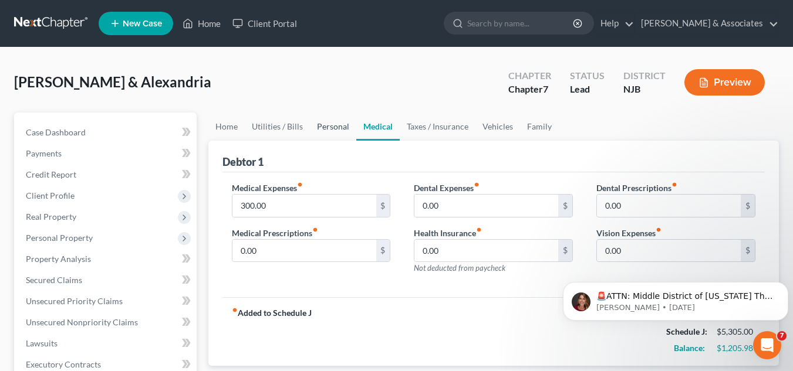
click at [325, 132] on link "Personal" at bounding box center [333, 127] width 46 height 28
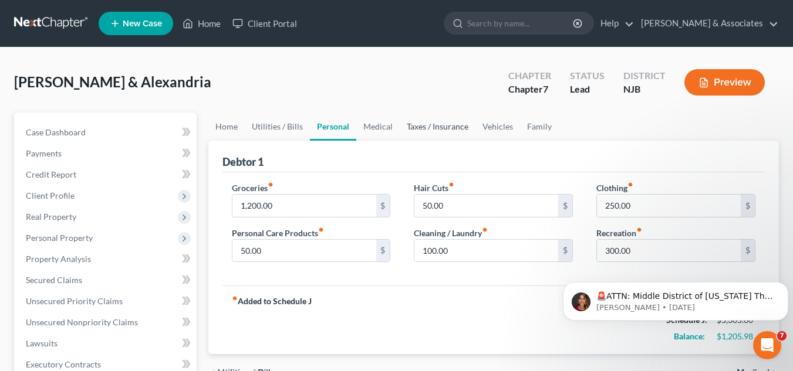
click at [431, 131] on link "Taxes / Insurance" at bounding box center [438, 127] width 76 height 28
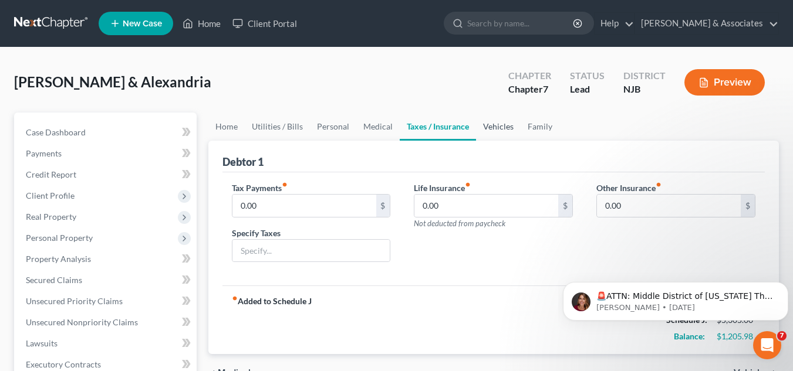
click at [482, 130] on link "Vehicles" at bounding box center [498, 127] width 45 height 28
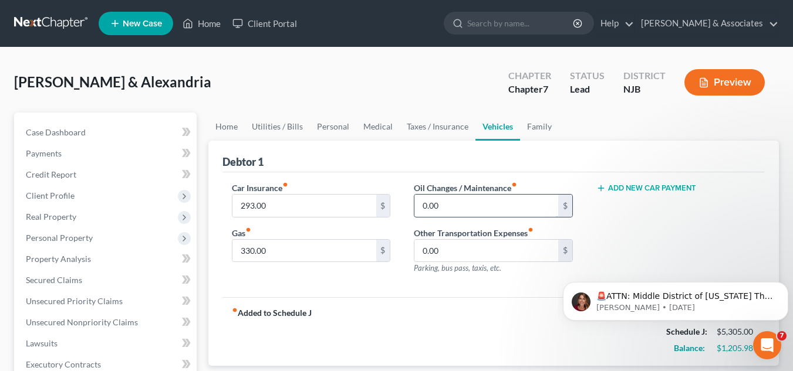
click at [458, 209] on input "0.00" at bounding box center [486, 206] width 144 height 22
type input "5"
type input "100"
click at [460, 269] on span "Parking, bus pass, taxis, etc." at bounding box center [457, 267] width 87 height 9
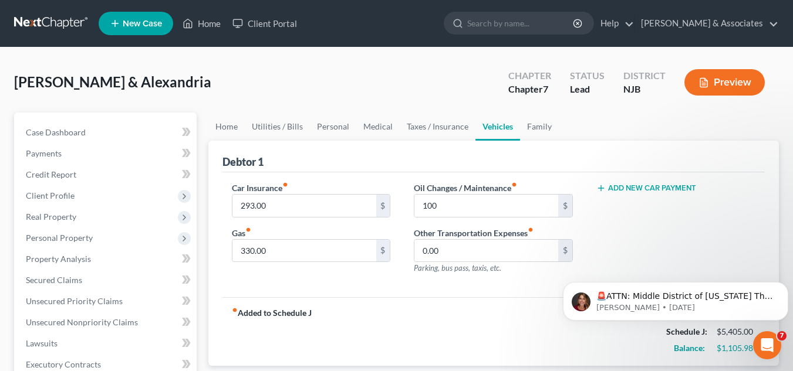
click at [460, 269] on span "Parking, bus pass, taxis, etc." at bounding box center [457, 267] width 87 height 9
click at [471, 255] on input "0.00" at bounding box center [486, 251] width 144 height 22
click at [425, 124] on link "Taxes / Insurance" at bounding box center [438, 127] width 76 height 28
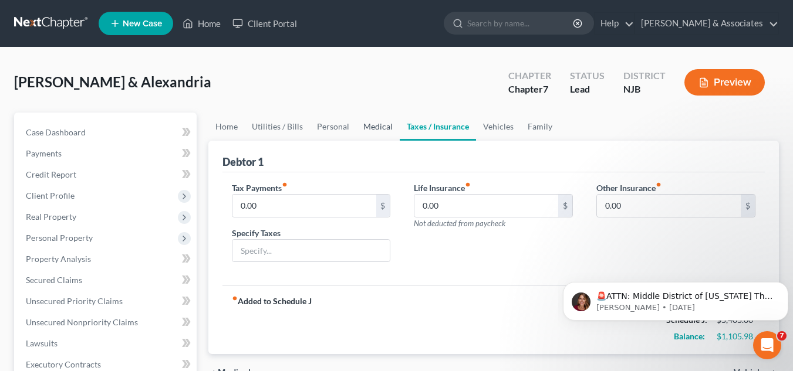
click at [375, 125] on link "Medical" at bounding box center [377, 127] width 43 height 28
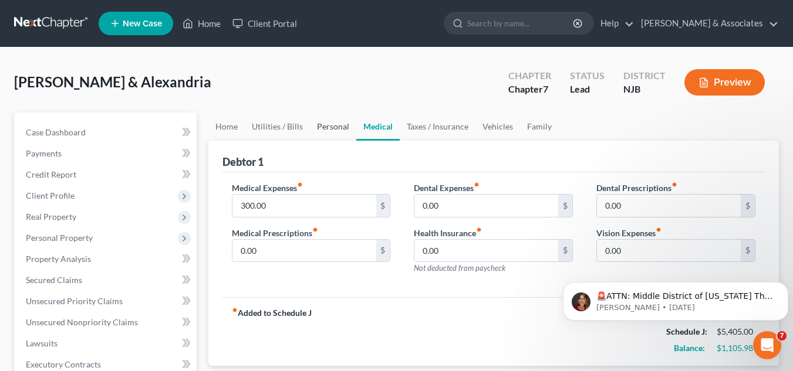
click at [320, 124] on link "Personal" at bounding box center [333, 127] width 46 height 28
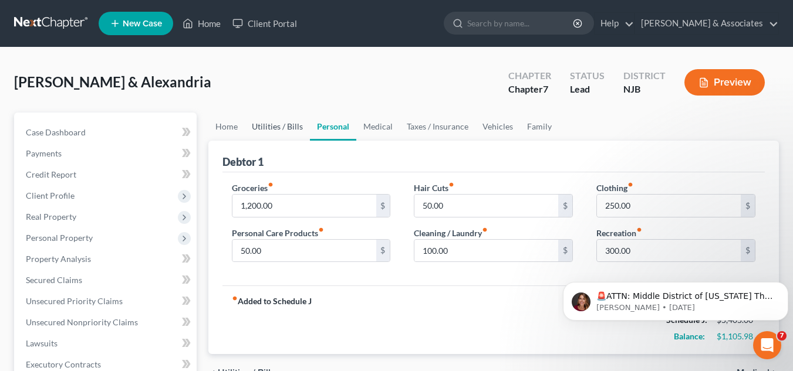
click at [280, 127] on link "Utilities / Bills" at bounding box center [277, 127] width 65 height 28
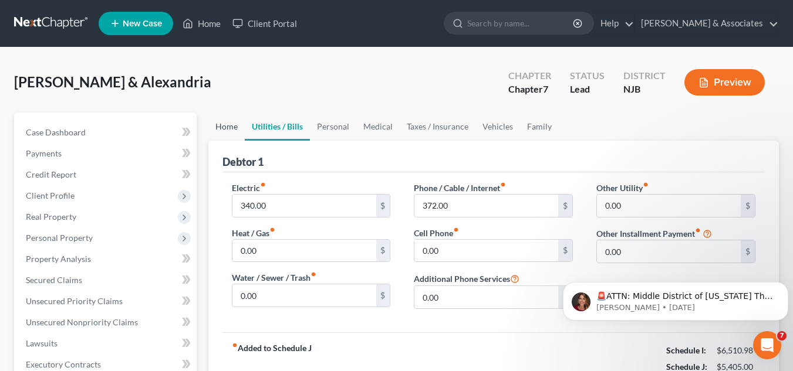
click at [222, 121] on link "Home" at bounding box center [226, 127] width 36 height 28
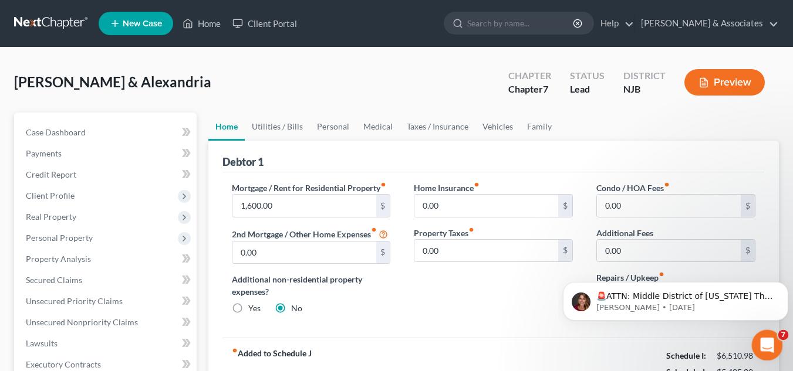
click at [768, 333] on div "Open Intercom Messenger" at bounding box center [765, 344] width 39 height 39
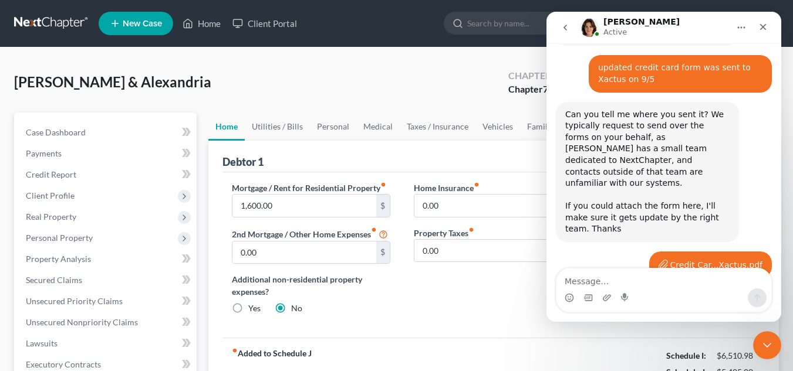
scroll to position [1185, 0]
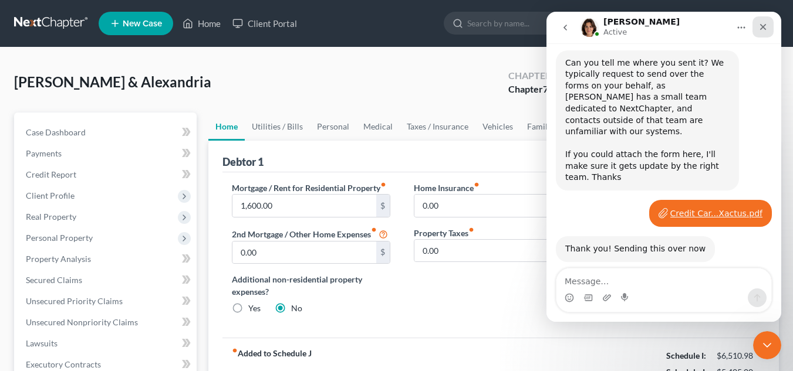
click at [763, 32] on div "Close" at bounding box center [762, 26] width 21 height 21
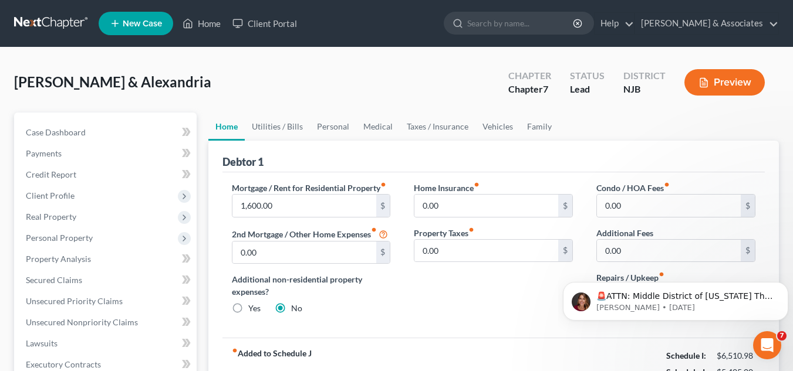
scroll to position [0, 0]
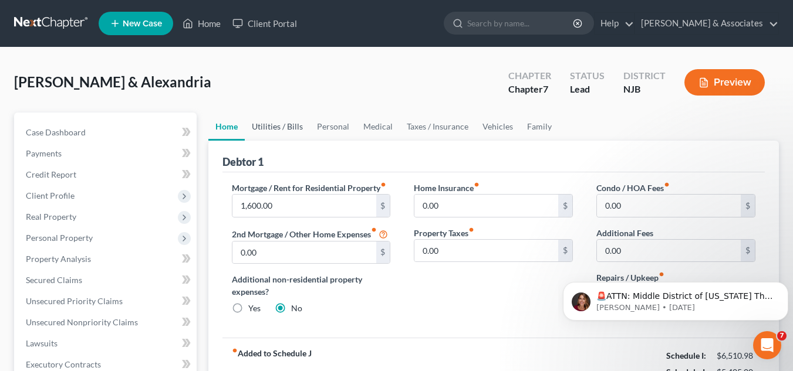
click at [297, 120] on link "Utilities / Bills" at bounding box center [277, 127] width 65 height 28
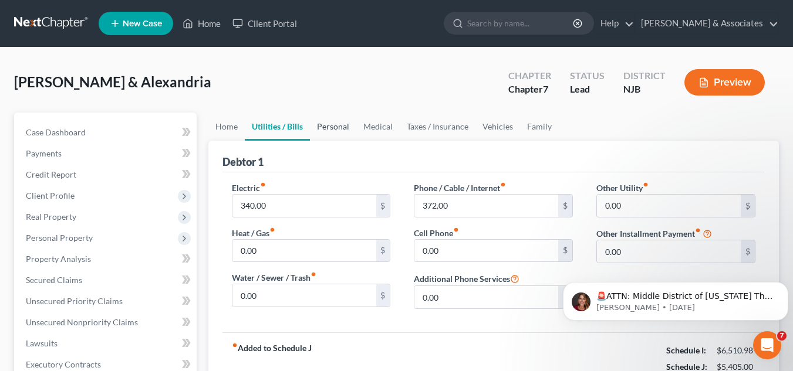
click at [334, 126] on link "Personal" at bounding box center [333, 127] width 46 height 28
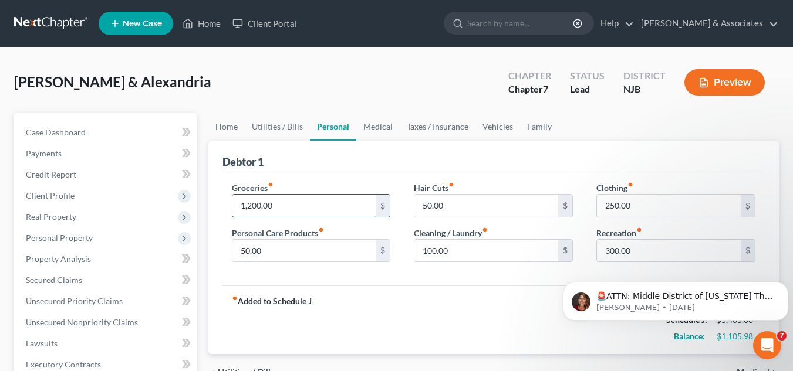
click at [294, 195] on input "1,200.00" at bounding box center [304, 206] width 144 height 22
click at [394, 335] on div "fiber_manual_record Added to Schedule J Schedule I: $6,510.98 Schedule J: $6,20…" at bounding box center [493, 320] width 542 height 69
click at [337, 200] on input "2,000" at bounding box center [304, 206] width 144 height 22
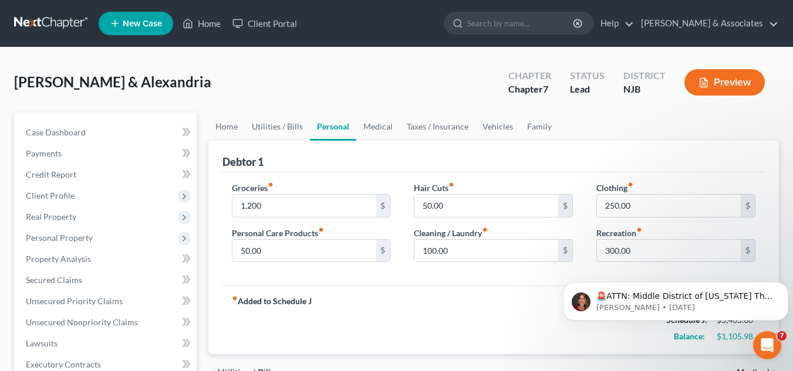
click at [373, 300] on div "fiber_manual_record Added to Schedule J Schedule I: $6,510.98 Schedule J: $5,40…" at bounding box center [493, 320] width 542 height 69
click at [335, 208] on input "1,200" at bounding box center [304, 206] width 144 height 22
type input "1,300"
click at [374, 331] on div "fiber_manual_record Added to Schedule J Schedule I: $6,510.98 Schedule J: $5,50…" at bounding box center [493, 320] width 542 height 69
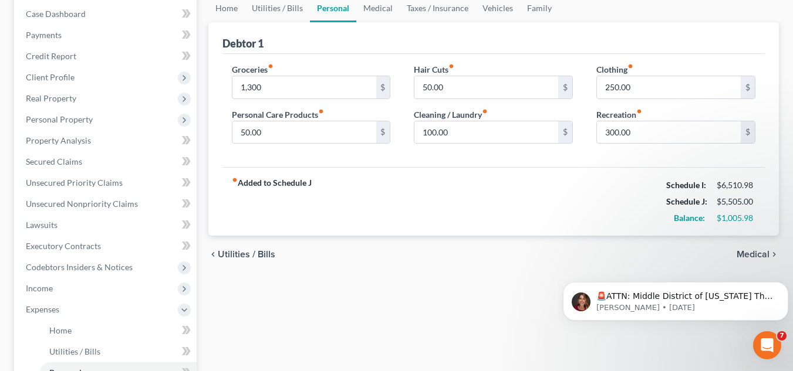
scroll to position [117, 0]
click at [376, 12] on link "Medical" at bounding box center [377, 9] width 43 height 28
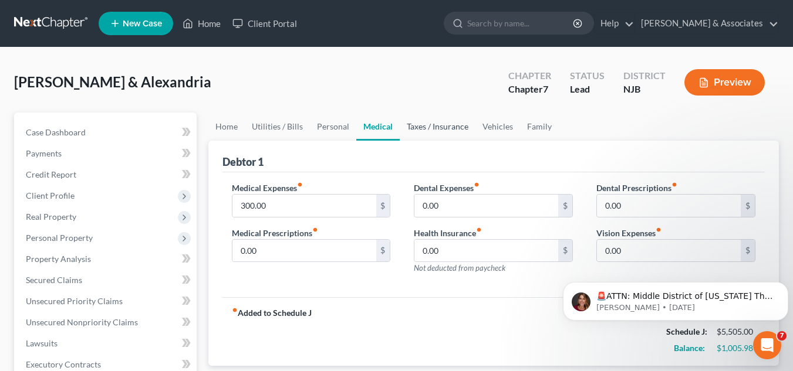
click at [434, 121] on link "Taxes / Insurance" at bounding box center [438, 127] width 76 height 28
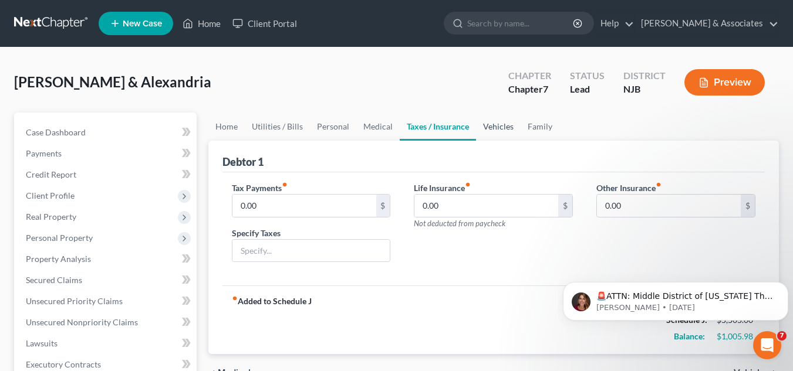
click at [496, 134] on link "Vehicles" at bounding box center [498, 127] width 45 height 28
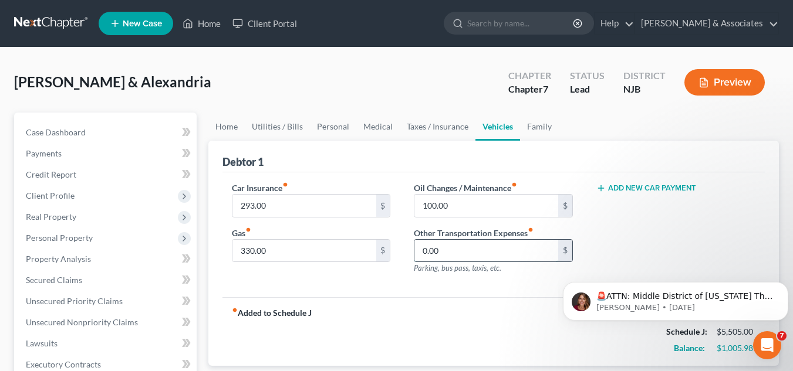
click at [484, 257] on input "0.00" at bounding box center [486, 251] width 144 height 22
type input "293"
click at [351, 211] on input "293.00" at bounding box center [304, 206] width 144 height 22
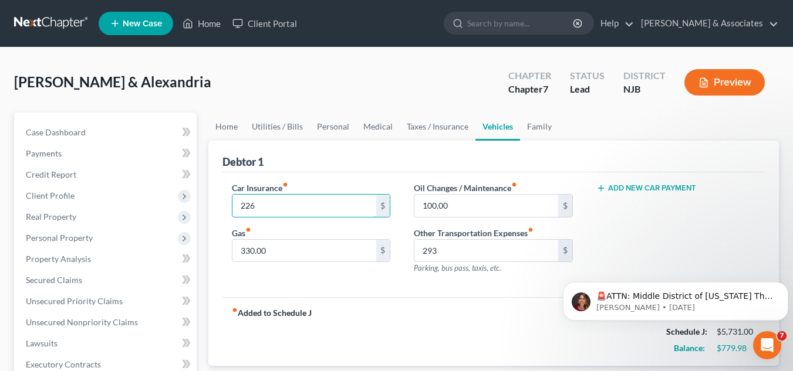
type input "226"
click at [384, 147] on div "Debtor 1" at bounding box center [493, 157] width 542 height 32
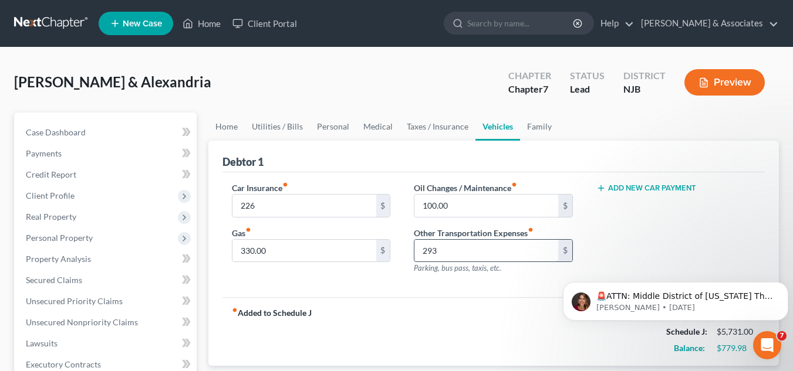
click at [438, 257] on input "293" at bounding box center [486, 251] width 144 height 22
click at [451, 349] on div "fiber_manual_record Added to Schedule J Schedule I: $6,510.98 Schedule J: $5,43…" at bounding box center [493, 332] width 542 height 69
click at [748, 292] on p "🚨ATTN: Middle District of Florida The court has added a new Credit Counseling F…" at bounding box center [684, 297] width 177 height 12
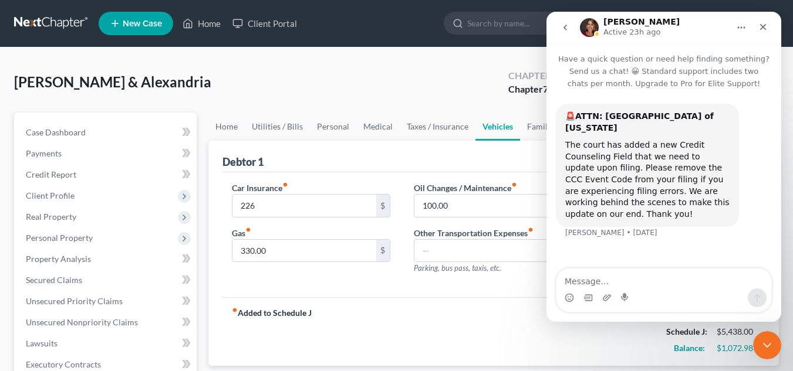
click at [567, 32] on icon "go back" at bounding box center [564, 27] width 9 height 9
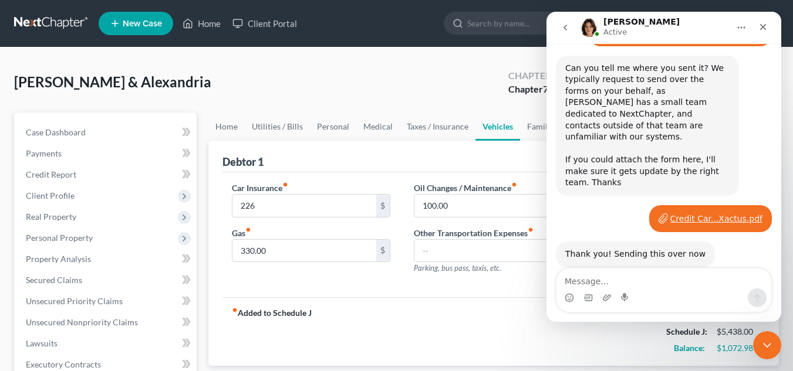
scroll to position [1185, 0]
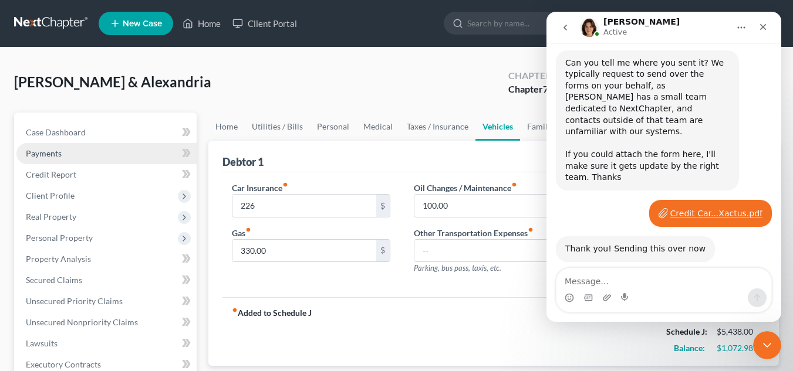
click at [60, 148] on span "Payments" at bounding box center [44, 153] width 36 height 10
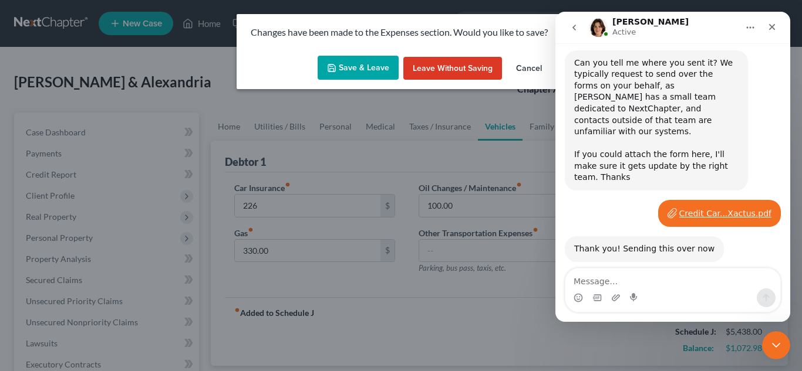
click at [367, 71] on button "Save & Leave" at bounding box center [357, 68] width 81 height 25
type input "226.00"
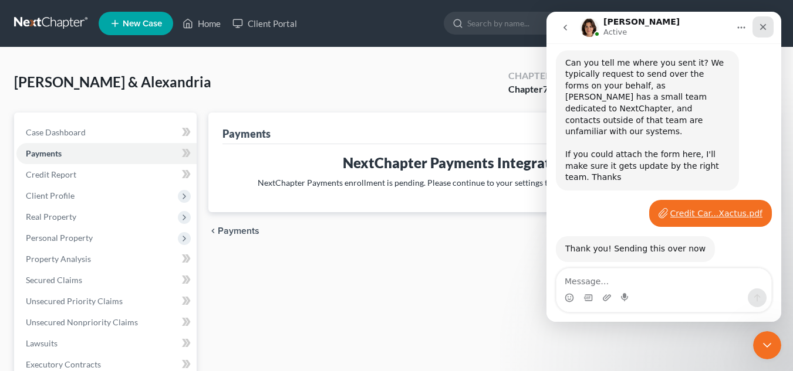
click at [766, 25] on icon "Close" at bounding box center [763, 27] width 6 height 6
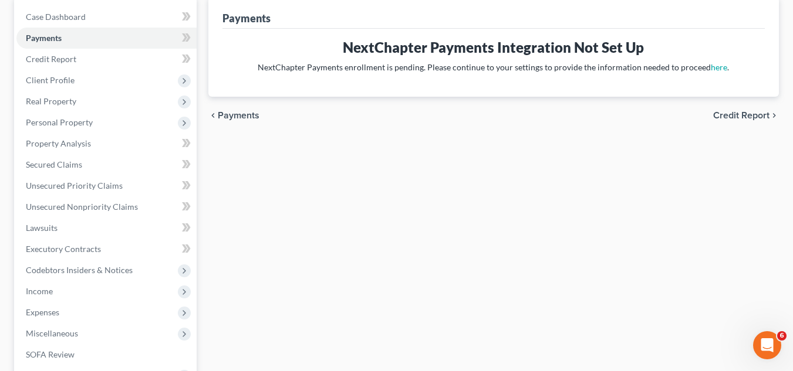
scroll to position [225, 0]
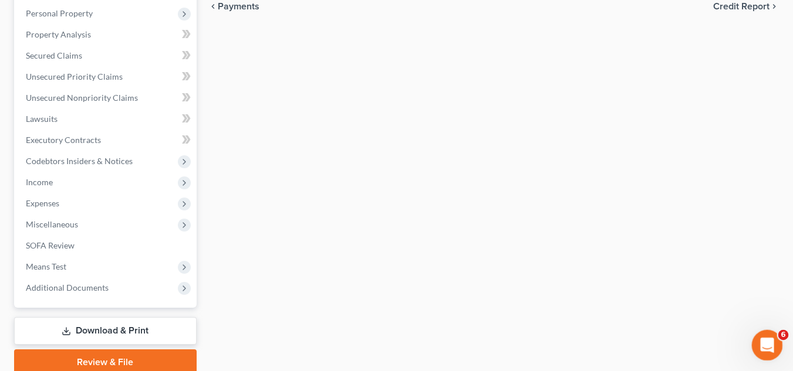
click at [763, 339] on icon "Open Intercom Messenger" at bounding box center [765, 344] width 19 height 19
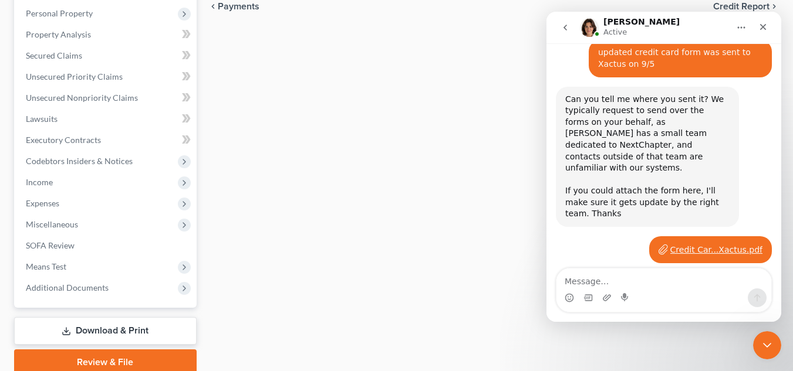
scroll to position [1185, 0]
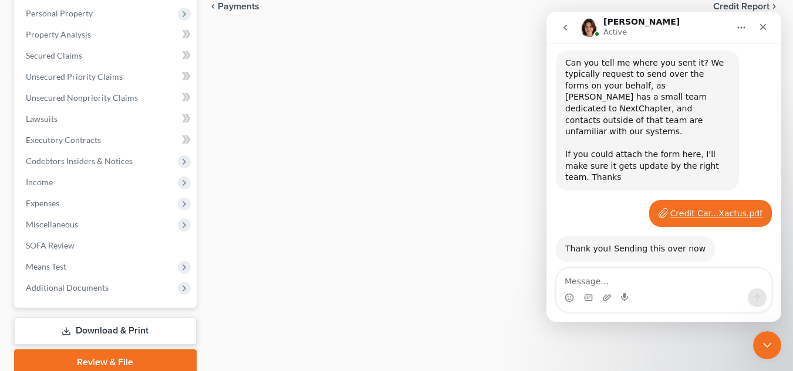
click at [775, 275] on div "Intercom messenger" at bounding box center [663, 290] width 235 height 45
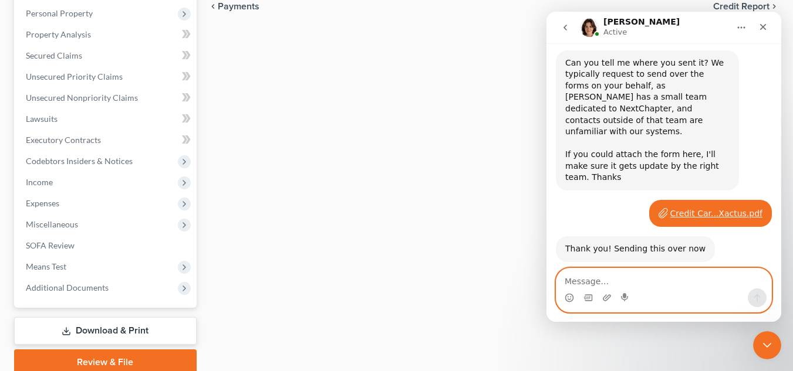
click at [741, 276] on textarea "Message…" at bounding box center [663, 279] width 215 height 20
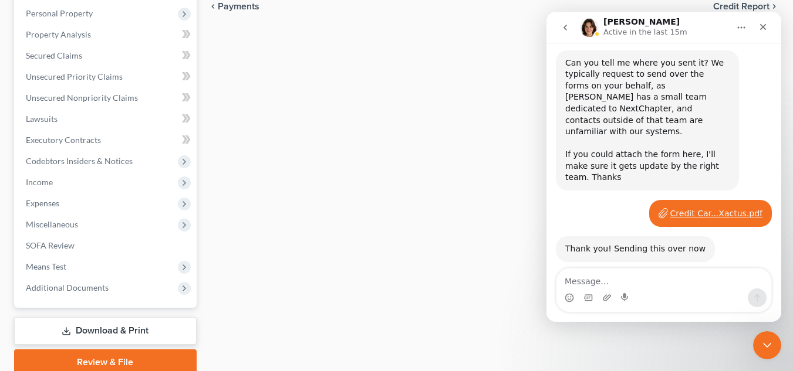
drag, startPoint x: 774, startPoint y: 259, endPoint x: 774, endPoint y: 231, distance: 27.6
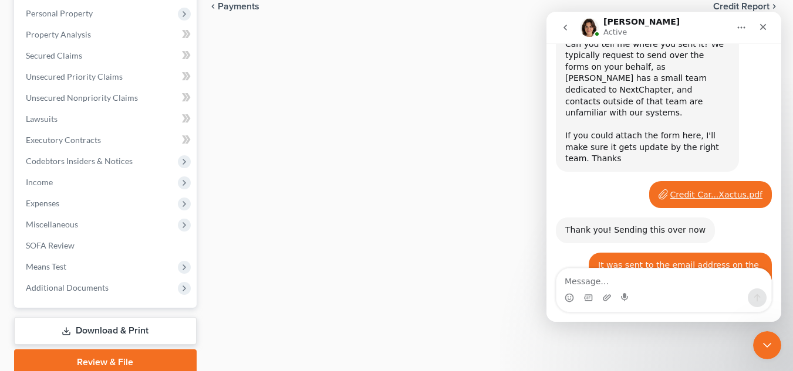
scroll to position [1277, 0]
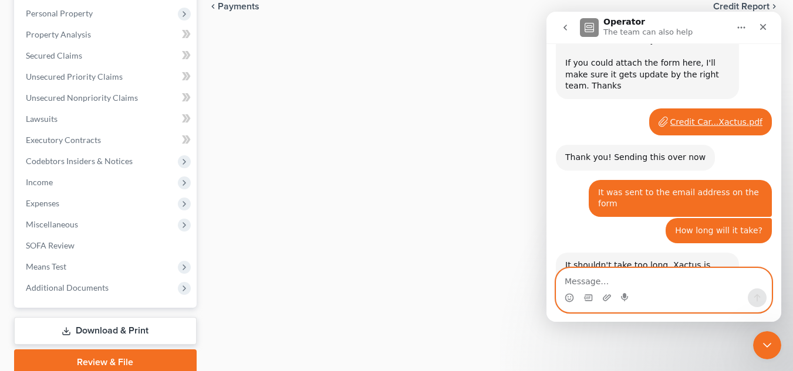
click at [658, 285] on textarea "Message…" at bounding box center [663, 279] width 215 height 20
type textarea "t"
type textarea "Thank you,"
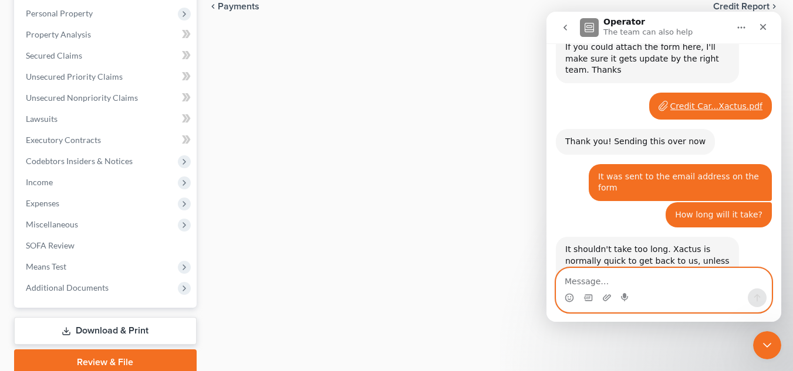
scroll to position [0, 0]
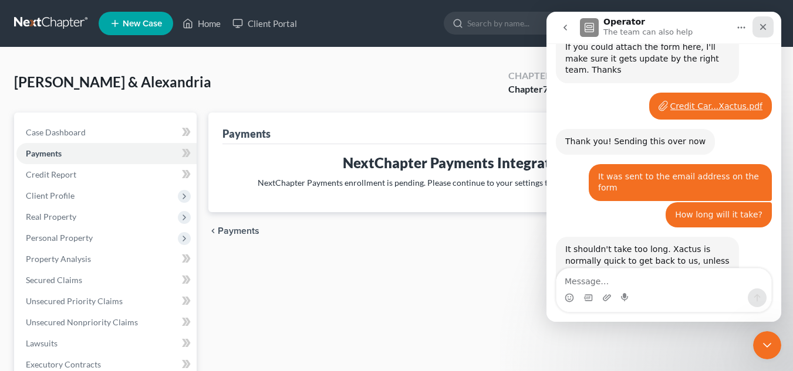
click at [767, 29] on icon "Close" at bounding box center [762, 26] width 9 height 9
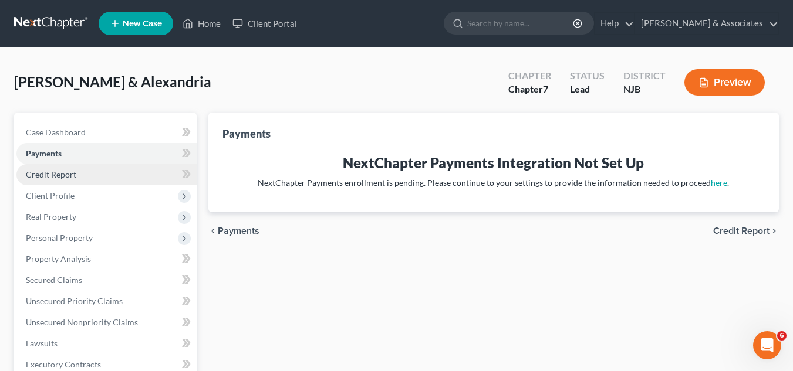
click at [100, 176] on link "Credit Report" at bounding box center [106, 174] width 180 height 21
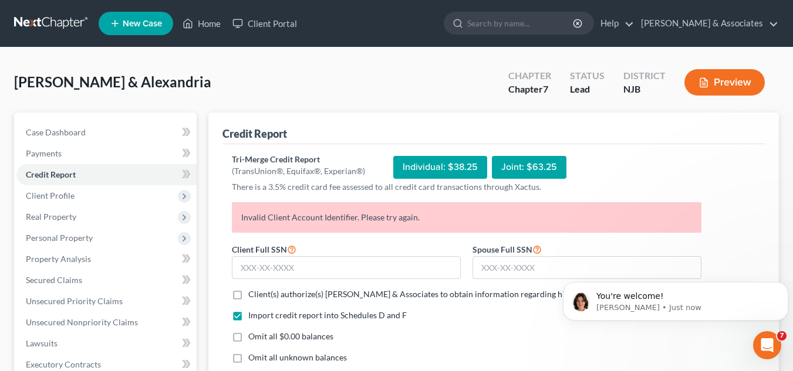
scroll to position [1328, 0]
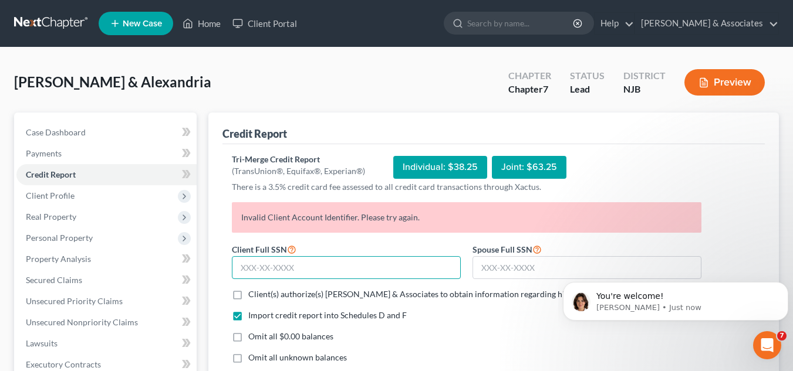
click at [388, 267] on input "text" at bounding box center [346, 267] width 229 height 23
click at [329, 260] on input "text" at bounding box center [346, 267] width 229 height 23
type input "138-11-2485"
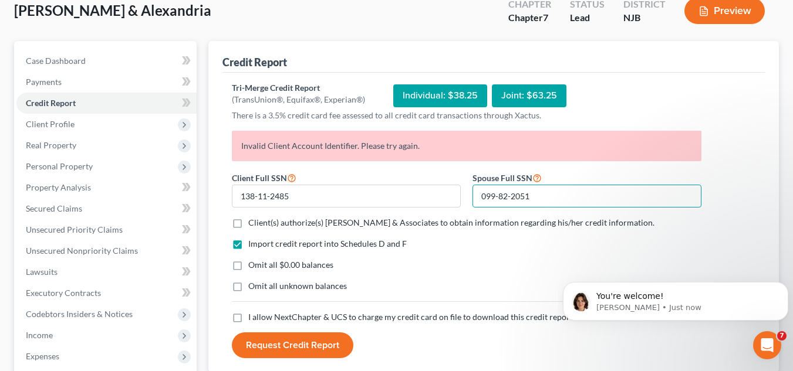
scroll to position [107, 0]
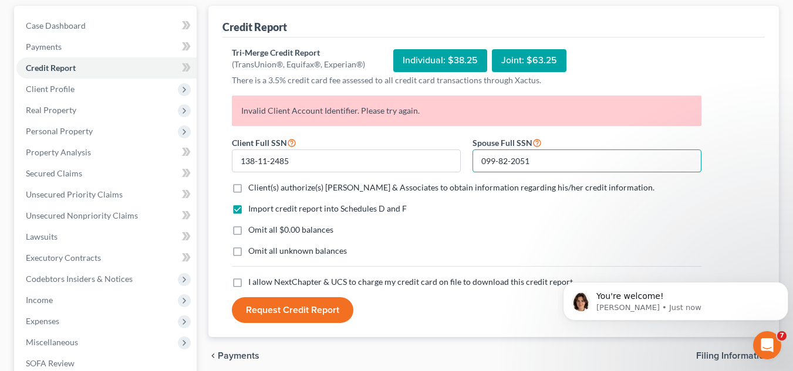
type input "099-82-2051"
click at [249, 184] on span "Client(s) authorize(s) [PERSON_NAME] & Associates to obtain information regardi…" at bounding box center [451, 188] width 406 height 10
click at [253, 184] on input "Client(s) authorize(s) Beylerian & Associates to obtain information regarding h…" at bounding box center [257, 186] width 8 height 8
checkbox input "true"
click at [248, 282] on label "I allow NextChapter & UCS to charge my credit card on file to download this cre…" at bounding box center [410, 282] width 325 height 12
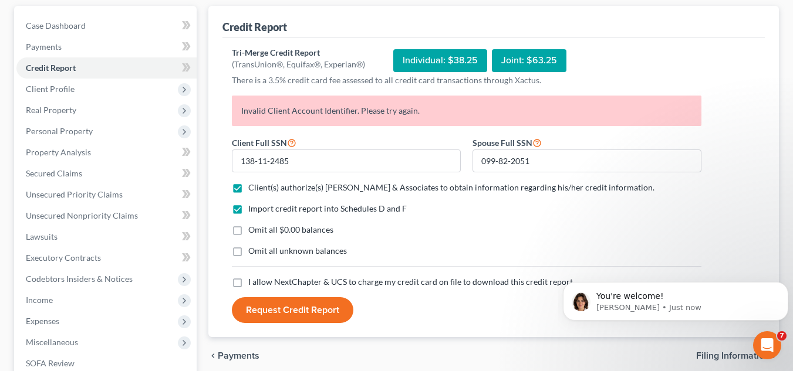
click at [253, 282] on input "I allow NextChapter & UCS to charge my credit card on file to download this cre…" at bounding box center [257, 280] width 8 height 8
checkbox input "true"
click at [330, 308] on button "Request Credit Report" at bounding box center [292, 311] width 121 height 26
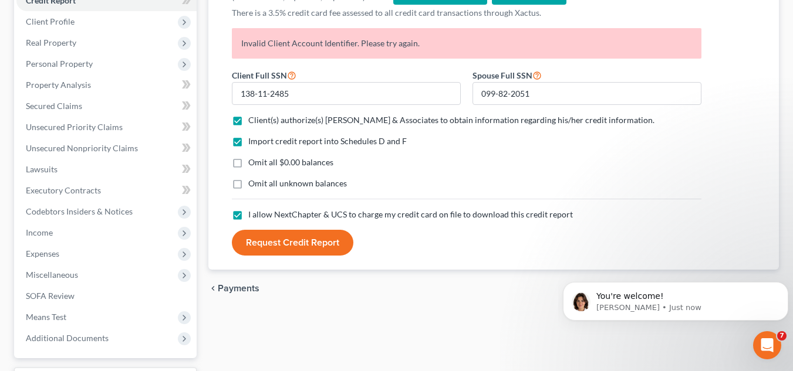
scroll to position [173, 0]
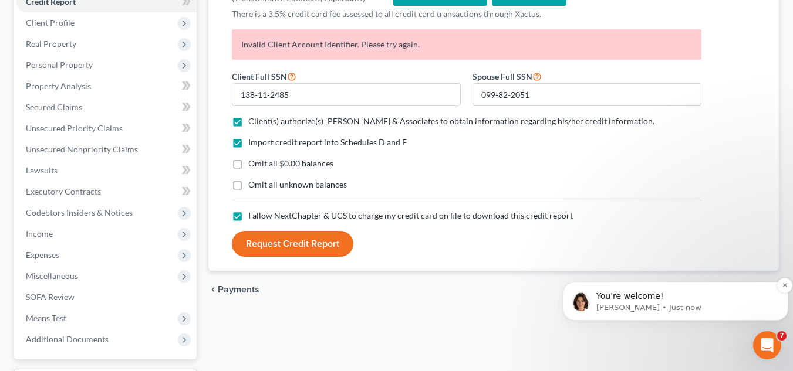
click at [717, 290] on div "You're welcome!" at bounding box center [684, 296] width 181 height 15
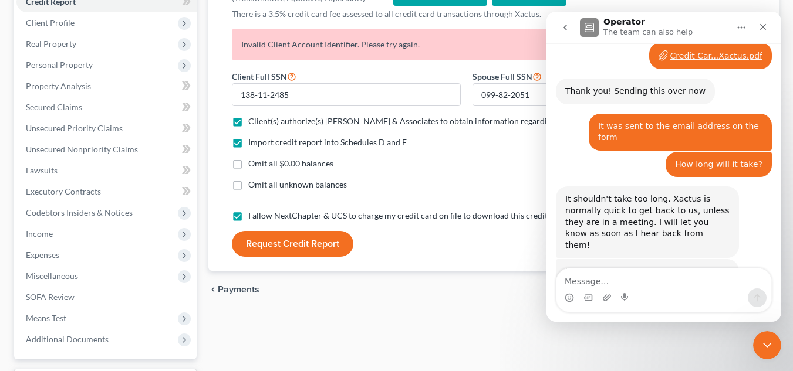
scroll to position [1347, 0]
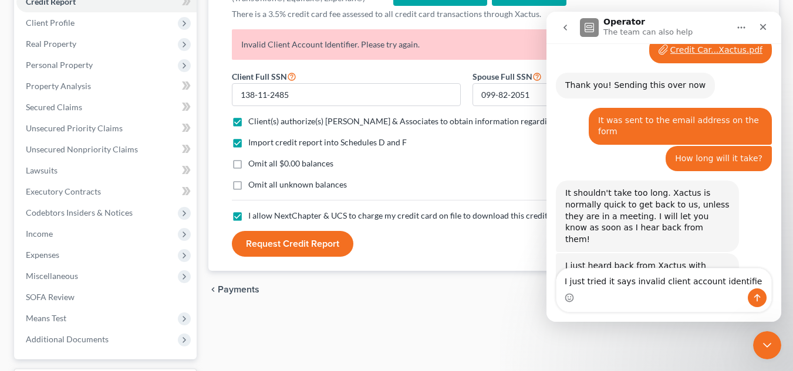
type textarea "I just tried it says invalid client account identifier"
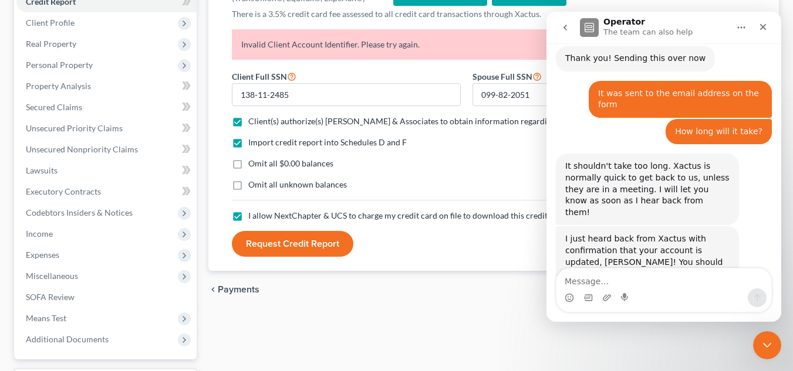
click at [484, 159] on div "Omit all $0.00 balances" at bounding box center [466, 164] width 469 height 12
click at [765, 28] on icon "Close" at bounding box center [762, 26] width 9 height 9
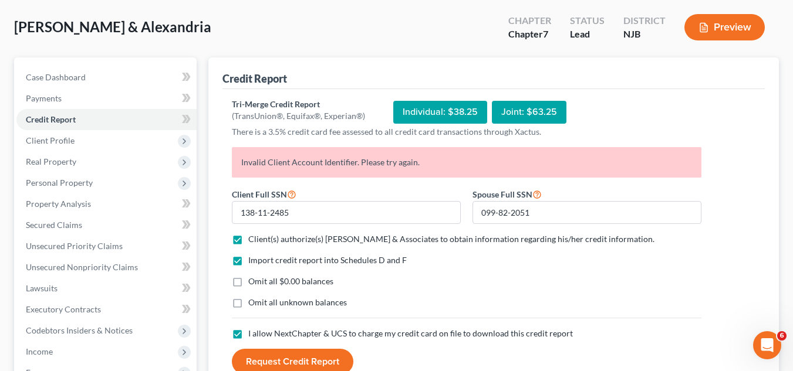
scroll to position [53, 0]
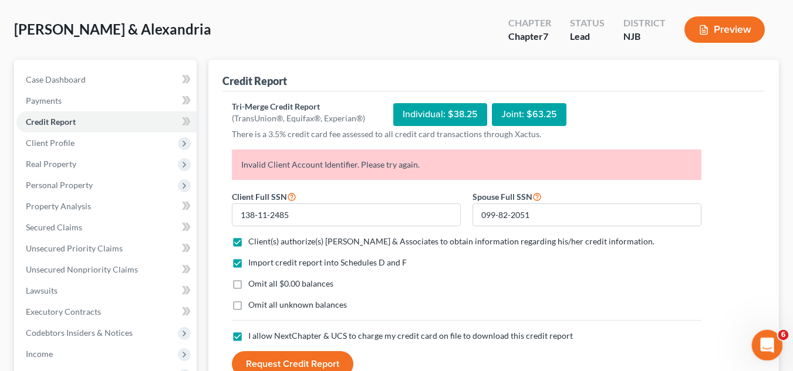
click at [760, 330] on div "Open Intercom Messenger" at bounding box center [765, 344] width 39 height 39
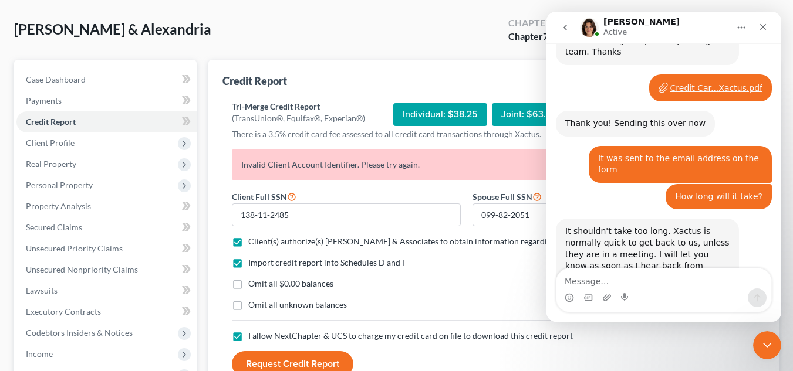
scroll to position [1374, 0]
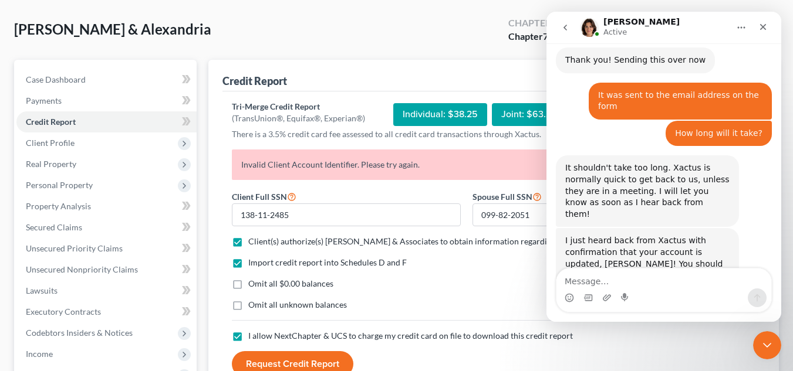
click at [411, 76] on div "Credit Report" at bounding box center [493, 76] width 542 height 32
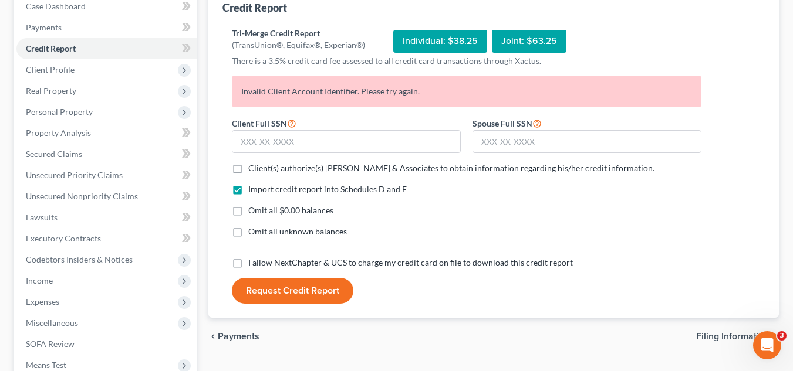
scroll to position [164, 0]
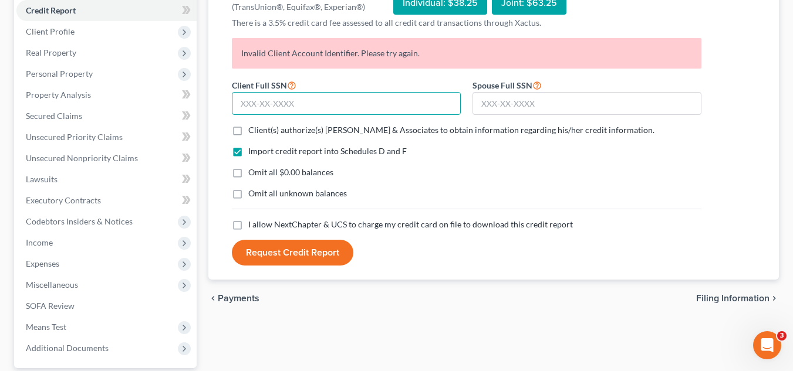
click at [303, 99] on input "text" at bounding box center [346, 103] width 229 height 23
type input "138-11-2485"
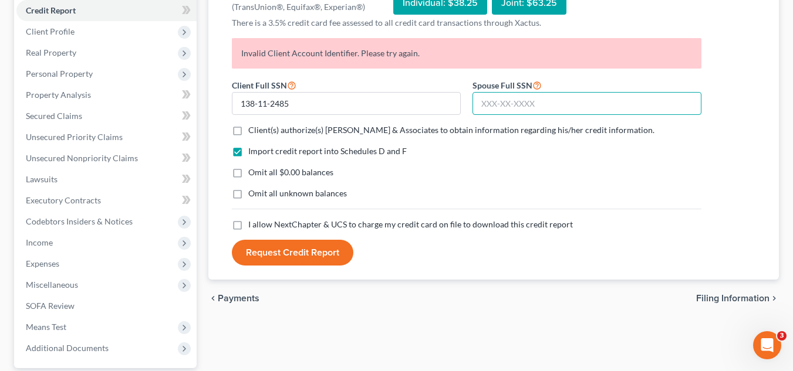
click at [519, 94] on input "text" at bounding box center [586, 103] width 229 height 23
type input "099-82-2051"
click at [276, 224] on span "I allow NextChapter & UCS to charge my credit card on file to download this cre…" at bounding box center [410, 224] width 325 height 10
click at [261, 224] on input "I allow NextChapter & UCS to charge my credit card on file to download this cre…" at bounding box center [257, 223] width 8 height 8
checkbox input "true"
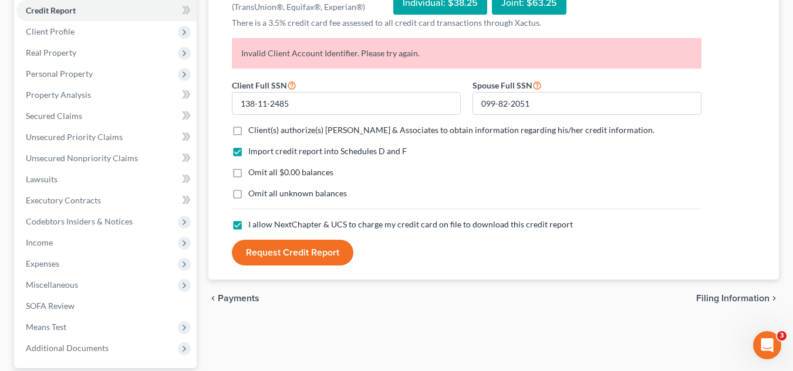
click at [248, 133] on label "Client(s) authorize(s) Beylerian & Associates to obtain information regarding h…" at bounding box center [451, 130] width 406 height 12
click at [253, 132] on input "Client(s) authorize(s) Beylerian & Associates to obtain information regarding h…" at bounding box center [257, 128] width 8 height 8
checkbox input "true"
click at [334, 256] on button "Request Credit Report" at bounding box center [292, 253] width 121 height 26
click at [768, 338] on icon "Open Intercom Messenger" at bounding box center [765, 344] width 19 height 19
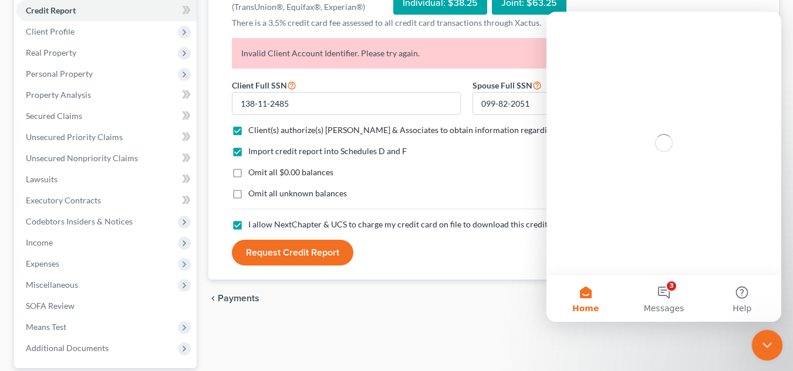
scroll to position [0, 0]
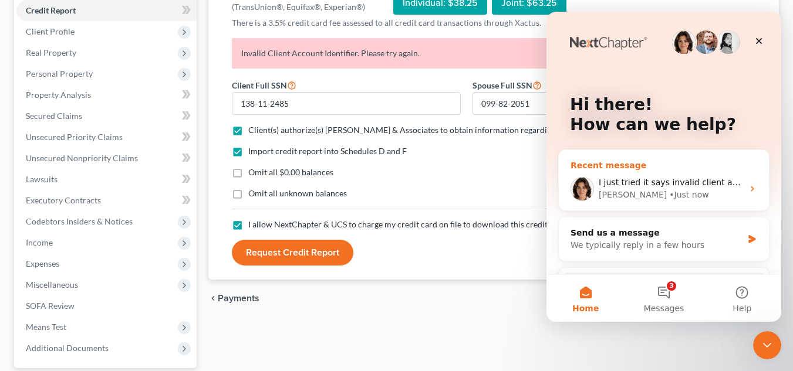
click at [686, 192] on div "Emma • Just now" at bounding box center [671, 195] width 144 height 12
click at [569, 164] on div "Recent message Sorry to hear that. Reaching back out to Xactus now for support …" at bounding box center [663, 181] width 211 height 62
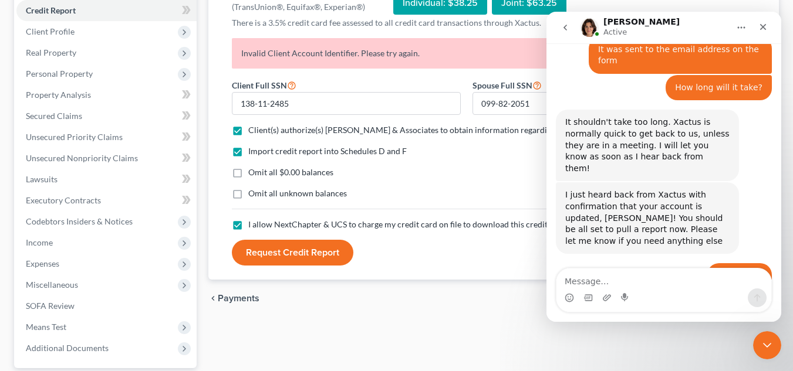
scroll to position [1421, 0]
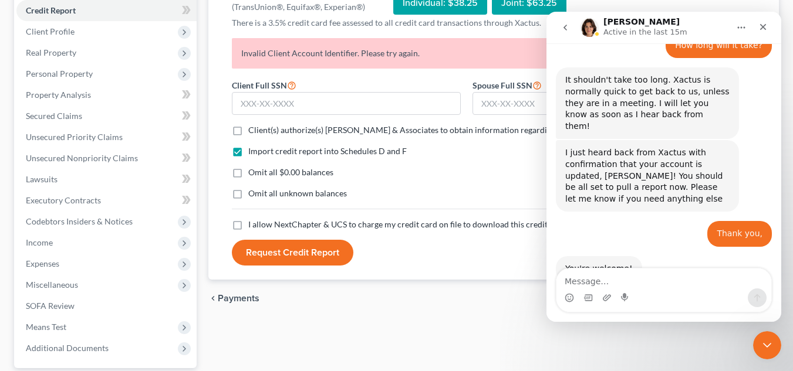
scroll to position [1466, 0]
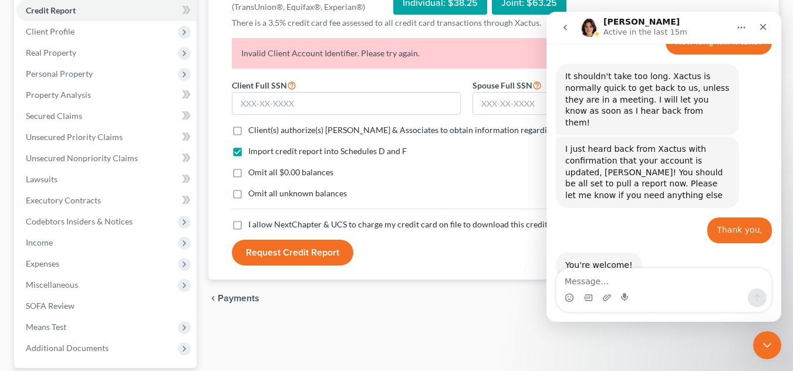
click at [593, 285] on textarea "Message…" at bounding box center [663, 279] width 215 height 20
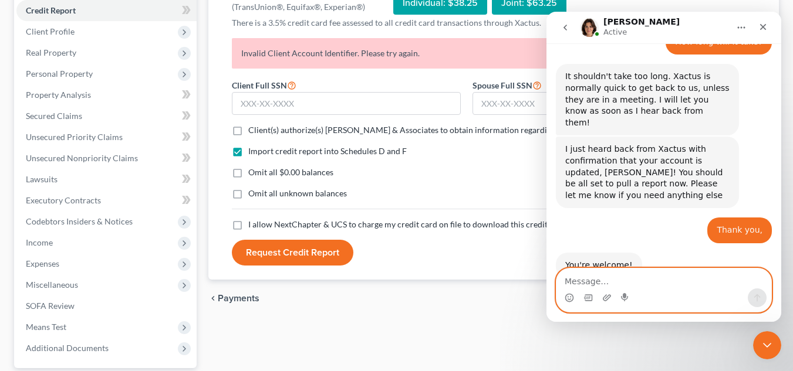
scroll to position [1494, 0]
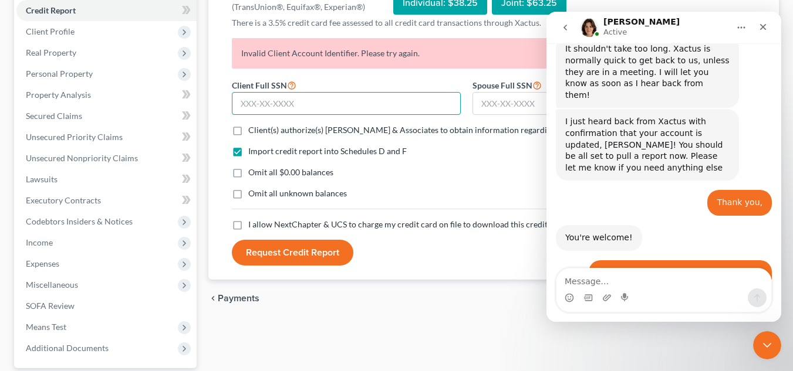
click at [310, 94] on input "text" at bounding box center [346, 103] width 229 height 23
type input "138-11-2485"
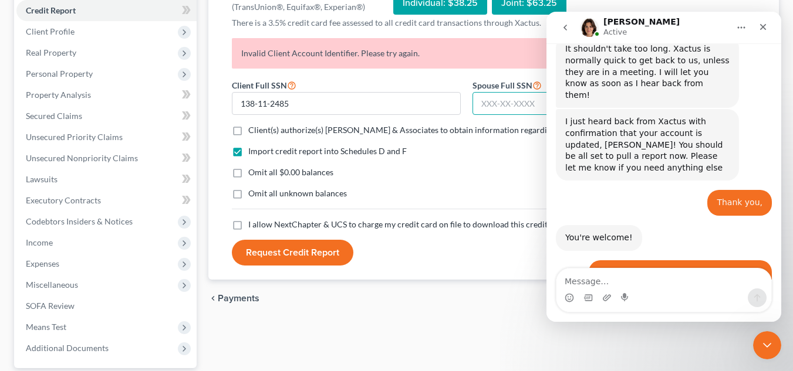
click at [501, 106] on input "text" at bounding box center [586, 103] width 229 height 23
type input "099-82-2051"
click at [771, 353] on div "Close Intercom Messenger" at bounding box center [765, 344] width 28 height 28
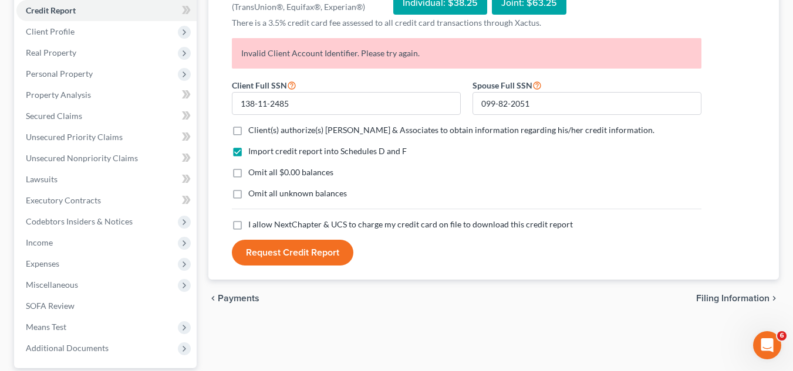
click at [248, 133] on label "Client(s) authorize(s) Beylerian & Associates to obtain information regarding h…" at bounding box center [451, 130] width 406 height 12
click at [253, 132] on input "Client(s) authorize(s) Beylerian & Associates to obtain information regarding h…" at bounding box center [257, 128] width 8 height 8
checkbox input "true"
click at [248, 225] on label "I allow NextChapter & UCS to charge my credit card on file to download this cre…" at bounding box center [410, 225] width 325 height 12
click at [253, 225] on input "I allow NextChapter & UCS to charge my credit card on file to download this cre…" at bounding box center [257, 223] width 8 height 8
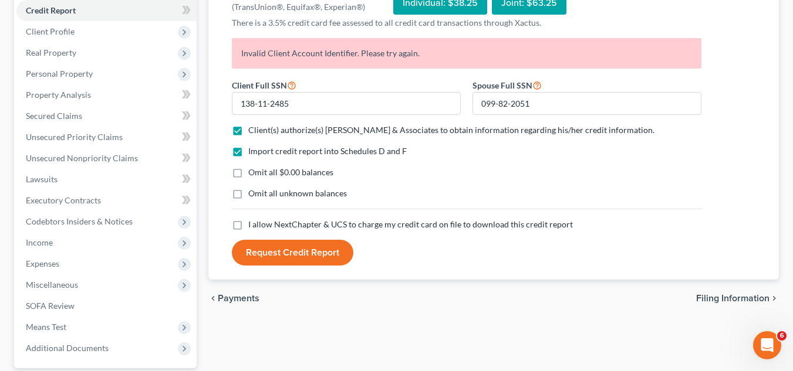
checkbox input "true"
click at [273, 250] on button "Request Credit Report" at bounding box center [292, 253] width 121 height 26
click at [762, 333] on div "Open Intercom Messenger" at bounding box center [765, 344] width 39 height 39
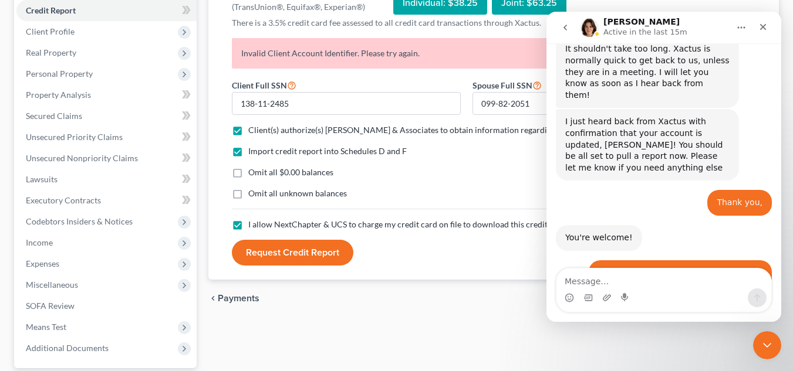
click at [714, 290] on div "Intercom messenger" at bounding box center [663, 298] width 215 height 19
click at [700, 285] on textarea "Message…" at bounding box center [663, 279] width 215 height 20
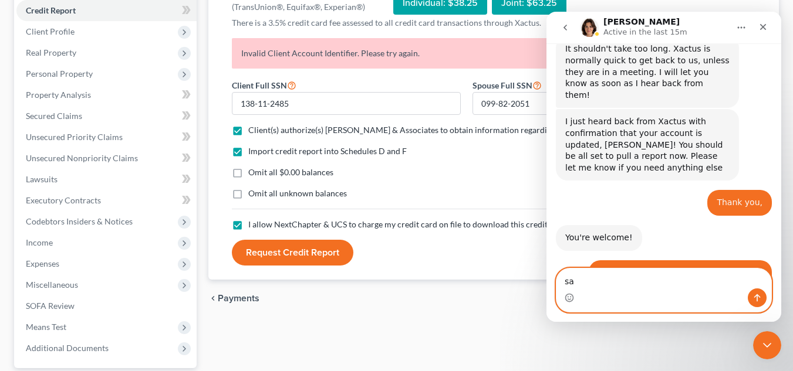
type textarea "s"
type textarea "it is still not working"
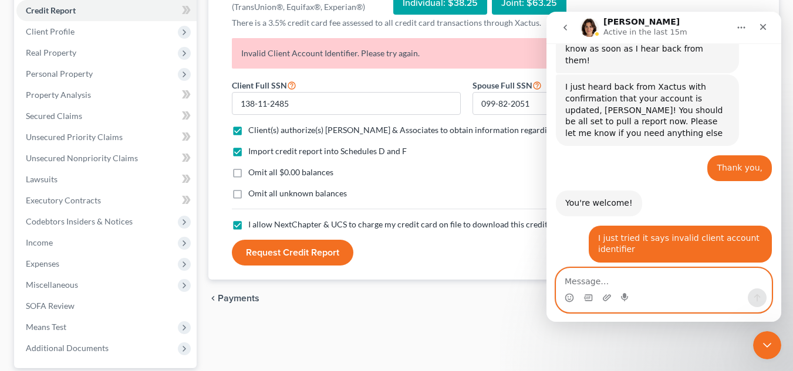
scroll to position [1529, 0]
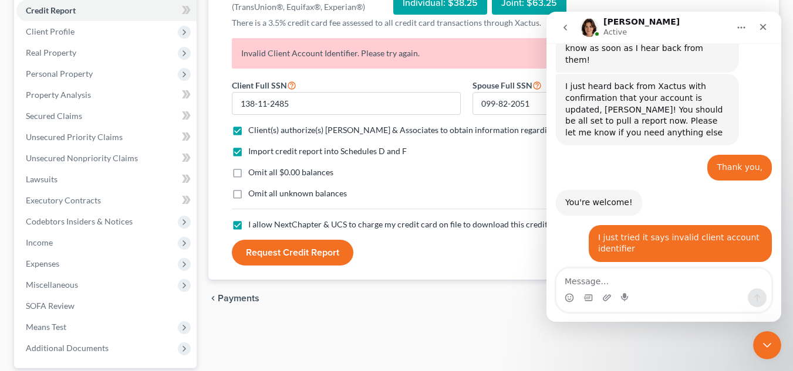
click at [493, 314] on div "chevron_left Payments Filing Information chevron_right" at bounding box center [493, 299] width 570 height 38
click at [768, 346] on icon "Close Intercom Messenger" at bounding box center [765, 344] width 14 height 14
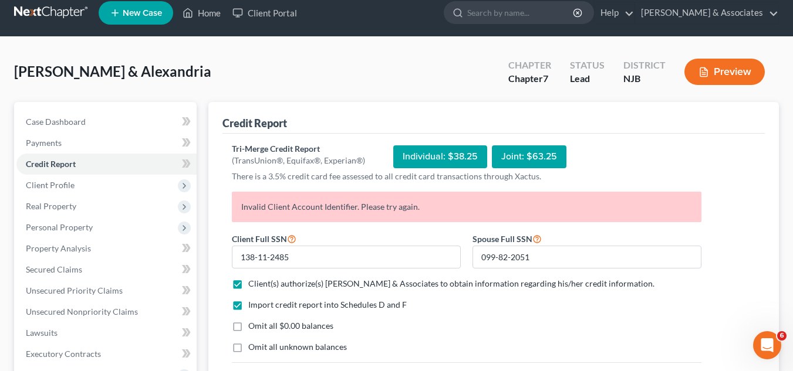
scroll to position [0, 0]
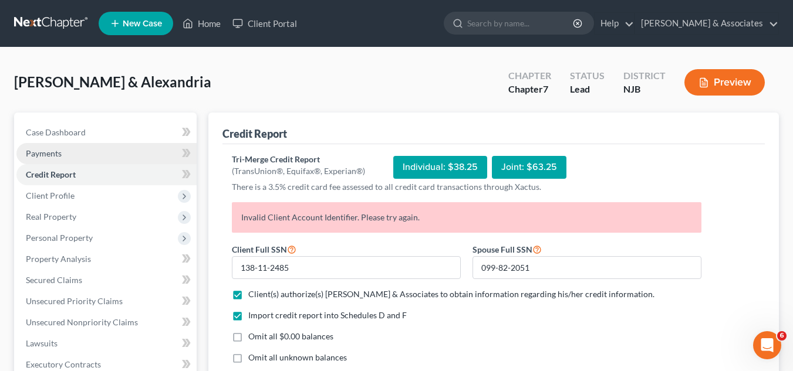
click at [100, 149] on link "Payments" at bounding box center [106, 153] width 180 height 21
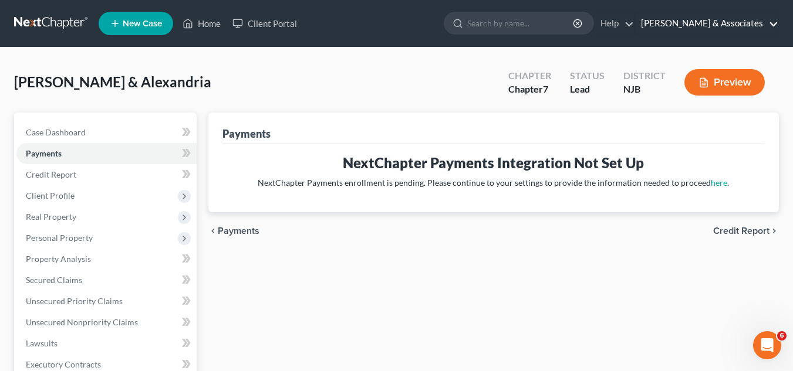
click at [717, 20] on link "[PERSON_NAME] & Associates" at bounding box center [706, 23] width 143 height 21
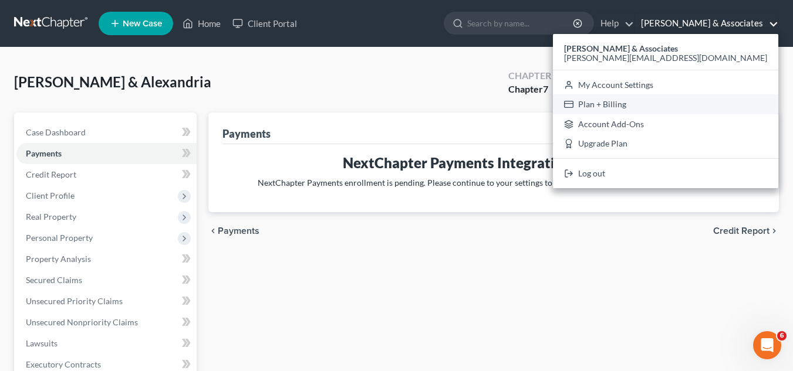
click at [704, 99] on link "Plan + Billing" at bounding box center [665, 104] width 225 height 20
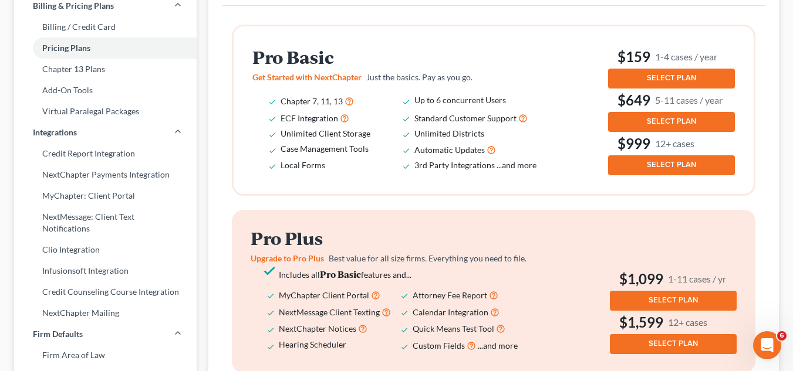
scroll to position [141, 0]
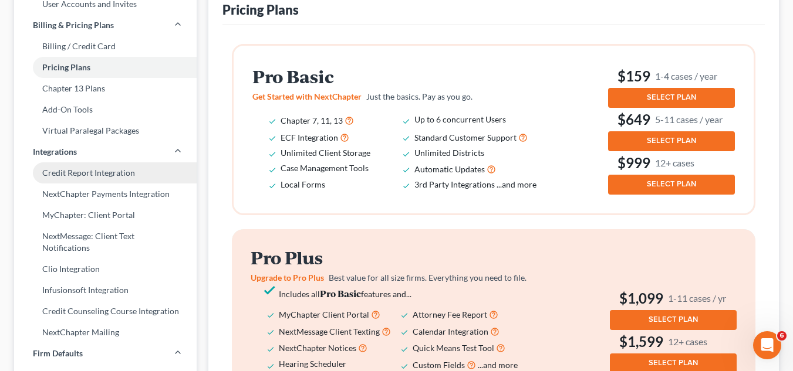
click at [113, 172] on link "Credit Report Integration" at bounding box center [105, 173] width 183 height 21
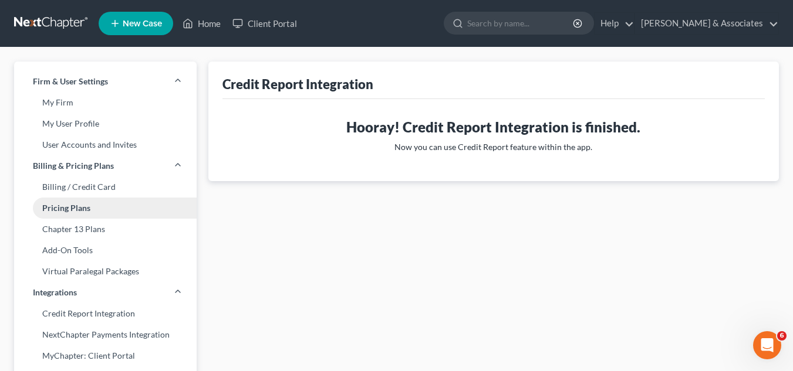
scroll to position [1574, 0]
click at [116, 116] on link "My User Profile" at bounding box center [105, 123] width 183 height 21
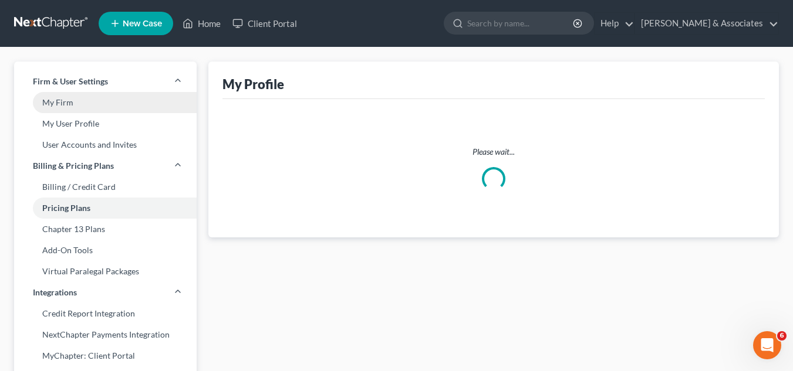
select select "33"
select select "paralegal"
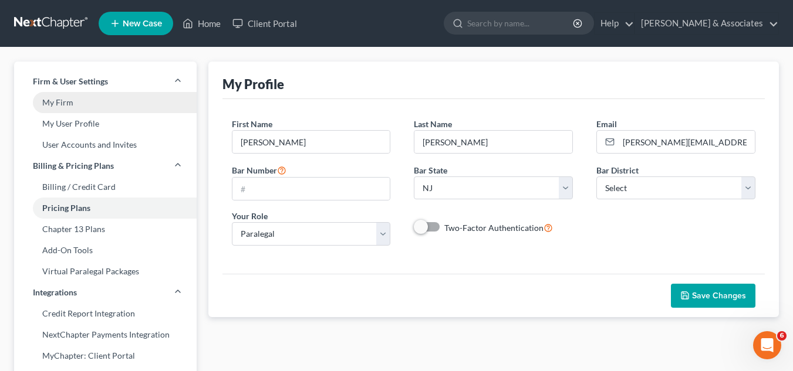
click at [131, 97] on link "My Firm" at bounding box center [105, 102] width 183 height 21
select select "51"
select select "24"
select select "33"
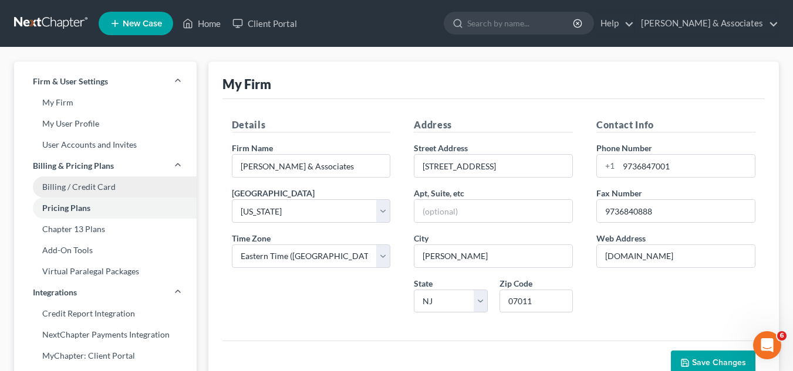
click at [119, 181] on link "Billing / Credit Card" at bounding box center [105, 187] width 183 height 21
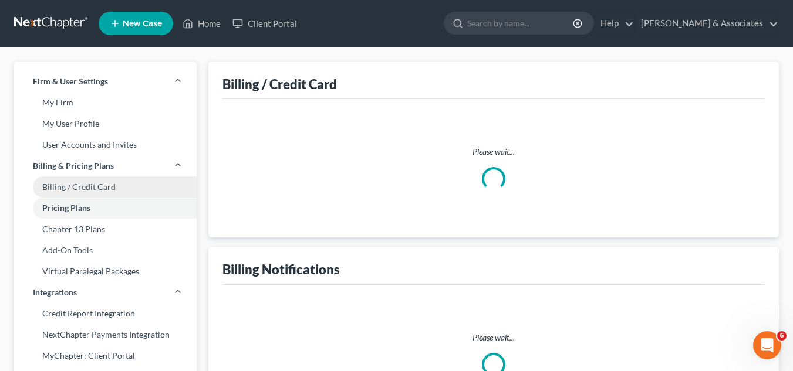
select select "33"
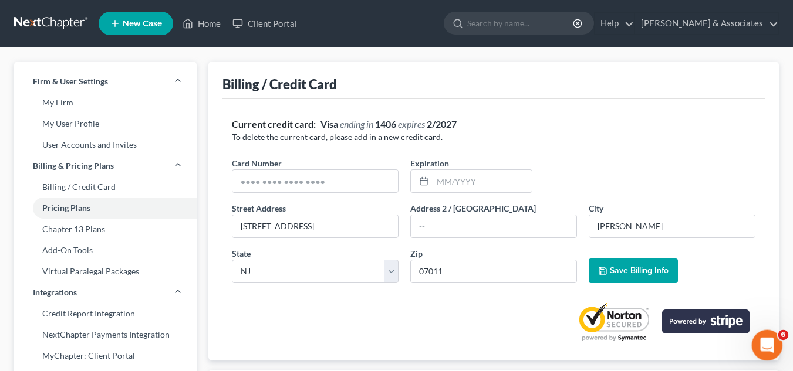
click at [764, 344] on icon "Open Intercom Messenger" at bounding box center [765, 344] width 19 height 19
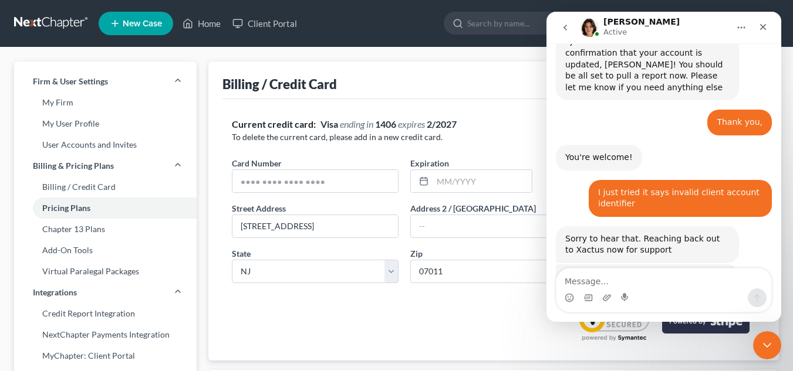
scroll to position [1575, 0]
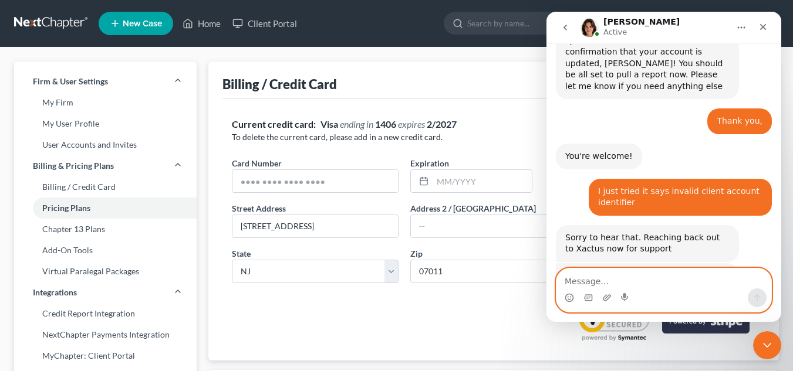
click at [648, 273] on textarea "Message…" at bounding box center [663, 279] width 215 height 20
type textarea "information is correct"
click at [762, 295] on button "Send a message…" at bounding box center [757, 298] width 19 height 19
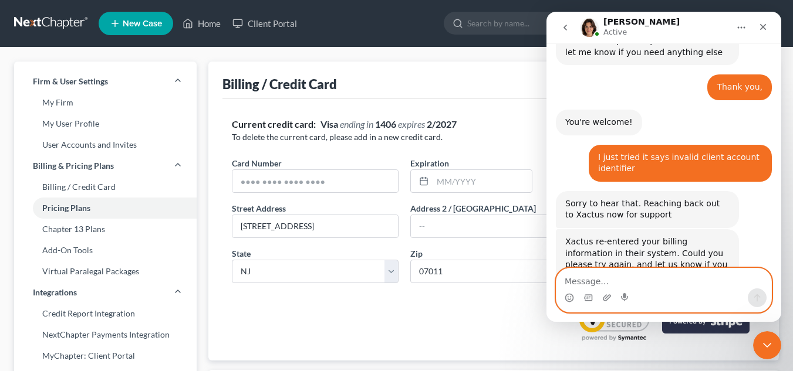
scroll to position [1610, 0]
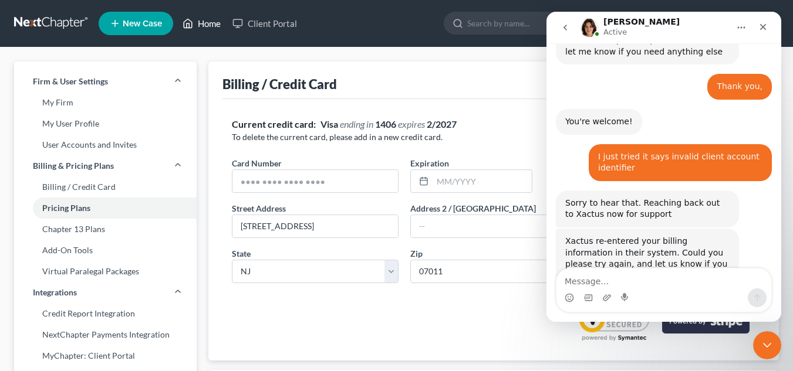
click at [194, 25] on link "Home" at bounding box center [202, 23] width 50 height 21
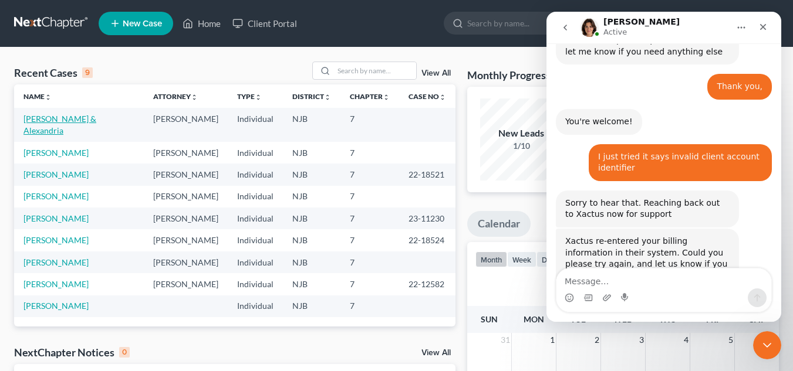
click at [96, 115] on link "[PERSON_NAME] & Alexandria" at bounding box center [59, 125] width 73 height 22
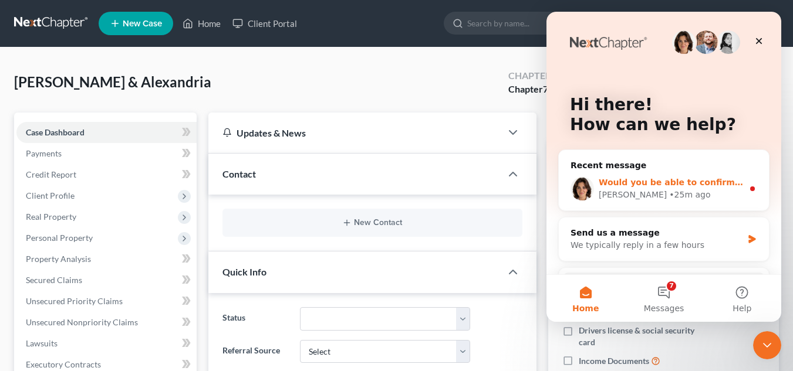
click at [700, 197] on div "Emma • 25m ago" at bounding box center [671, 195] width 144 height 12
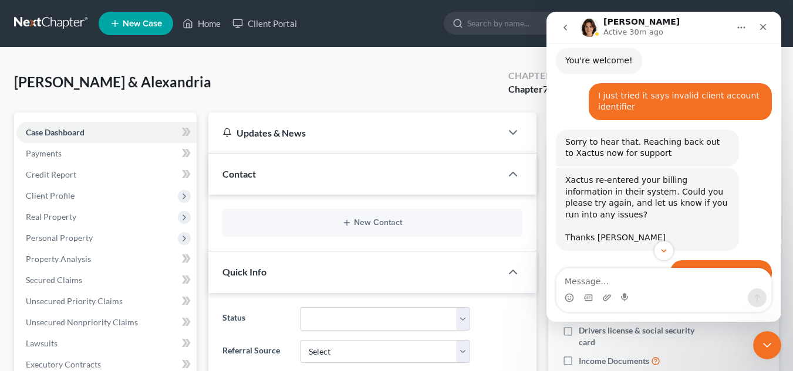
scroll to position [1699, 0]
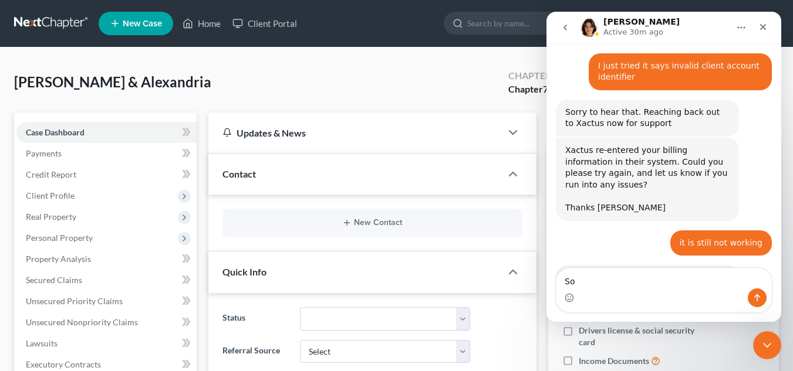
type textarea "S"
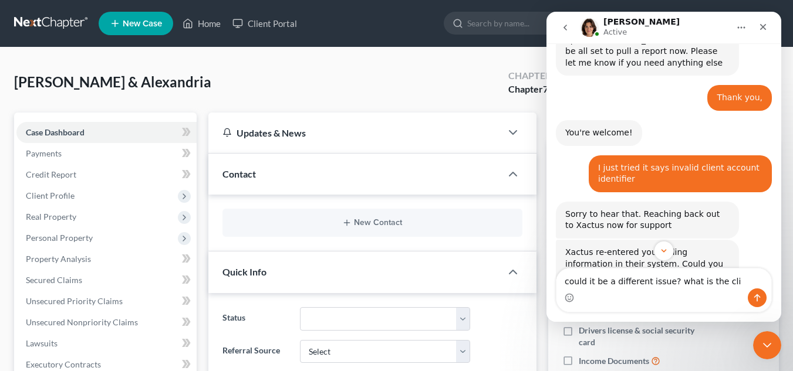
scroll to position [1612, 0]
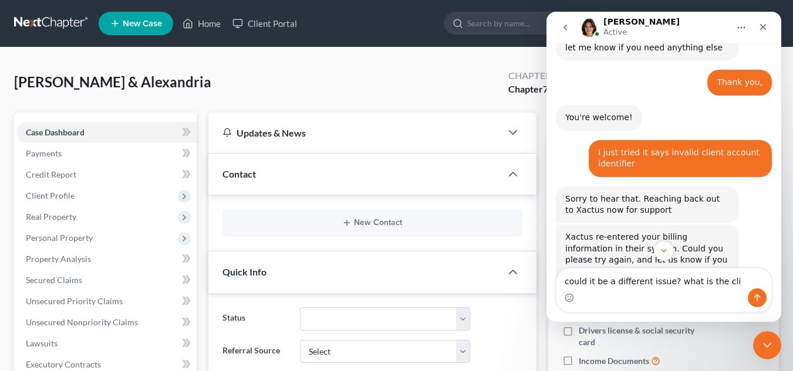
click at [776, 256] on div "Intercom messenger" at bounding box center [663, 251] width 235 height 20
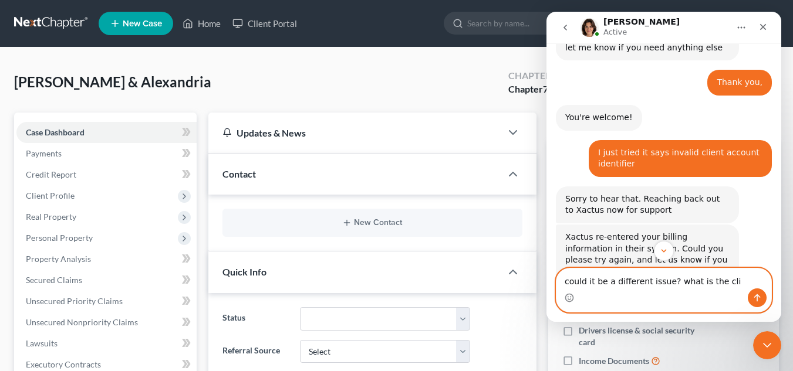
click at [749, 276] on textarea "could it be a different issue? what is the cli" at bounding box center [663, 279] width 215 height 20
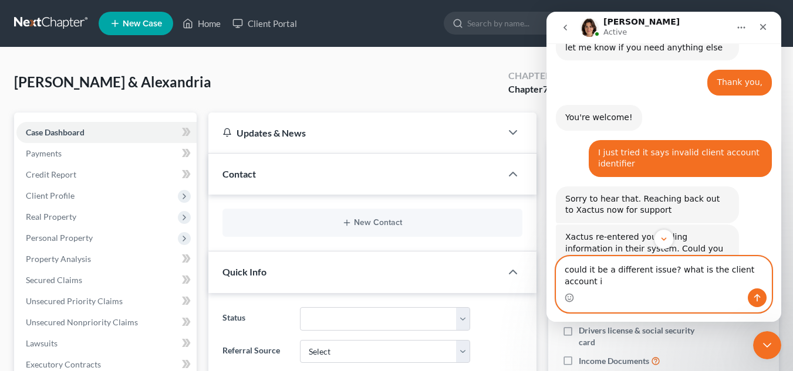
scroll to position [1711, 0]
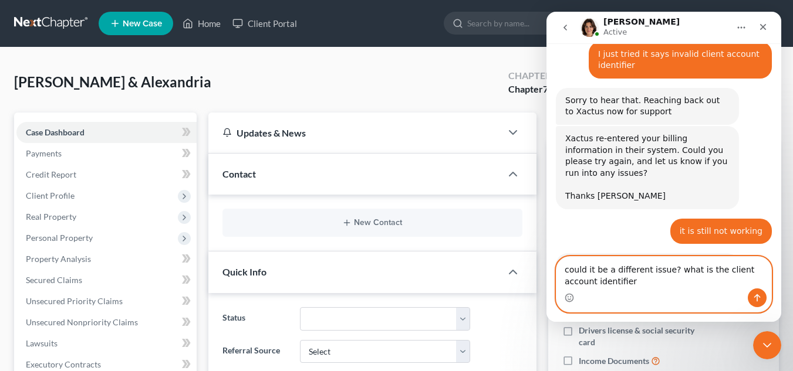
type textarea "could it be a different issue? what is the client account identifier?"
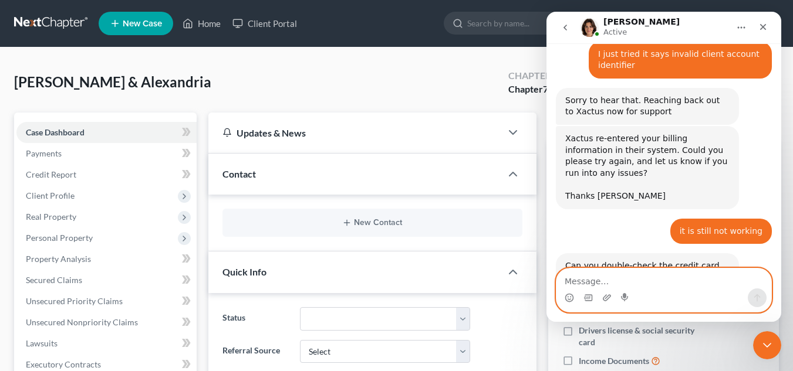
scroll to position [1726, 0]
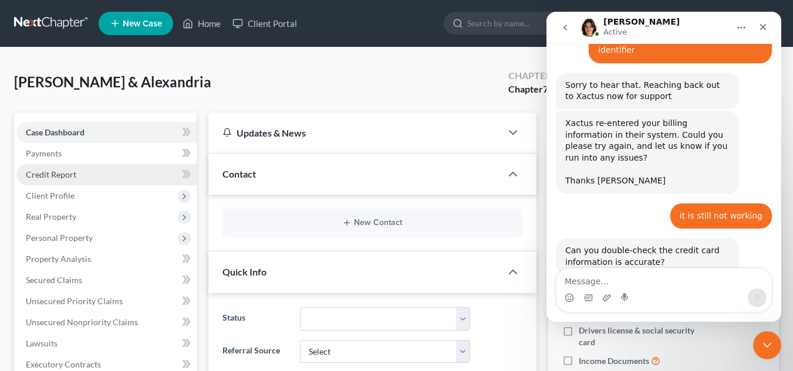
click at [85, 180] on link "Credit Report" at bounding box center [106, 174] width 180 height 21
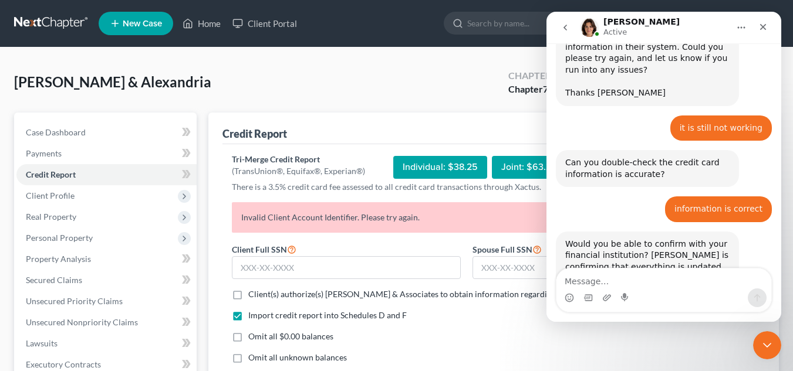
scroll to position [1819, 0]
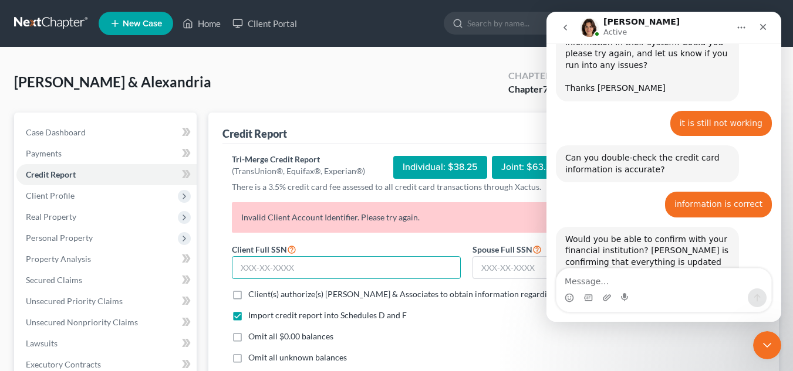
click at [286, 260] on input "text" at bounding box center [346, 267] width 229 height 23
type input "138-11-2485"
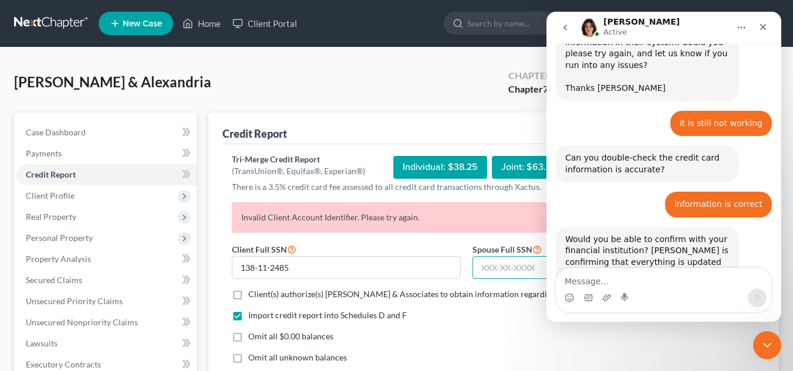
click at [490, 267] on input "text" at bounding box center [586, 267] width 229 height 23
type input "099-82-2051"
click at [760, 344] on icon "Close Intercom Messenger" at bounding box center [765, 344] width 14 height 14
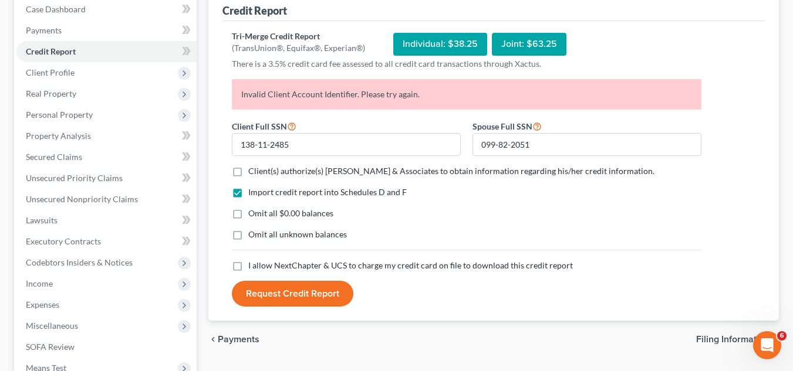
scroll to position [129, 0]
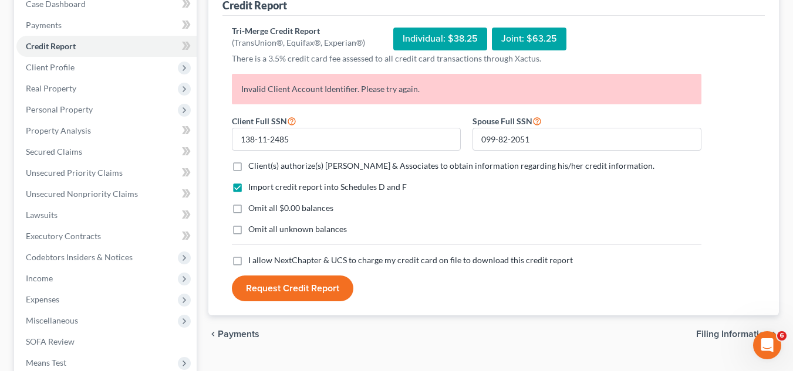
click at [248, 163] on label "Client(s) authorize(s) Beylerian & Associates to obtain information regarding h…" at bounding box center [451, 166] width 406 height 12
click at [253, 163] on input "Client(s) authorize(s) Beylerian & Associates to obtain information regarding h…" at bounding box center [257, 164] width 8 height 8
checkbox input "true"
click at [248, 259] on label "I allow NextChapter & UCS to charge my credit card on file to download this cre…" at bounding box center [410, 261] width 325 height 12
click at [253, 259] on input "I allow NextChapter & UCS to charge my credit card on file to download this cre…" at bounding box center [257, 259] width 8 height 8
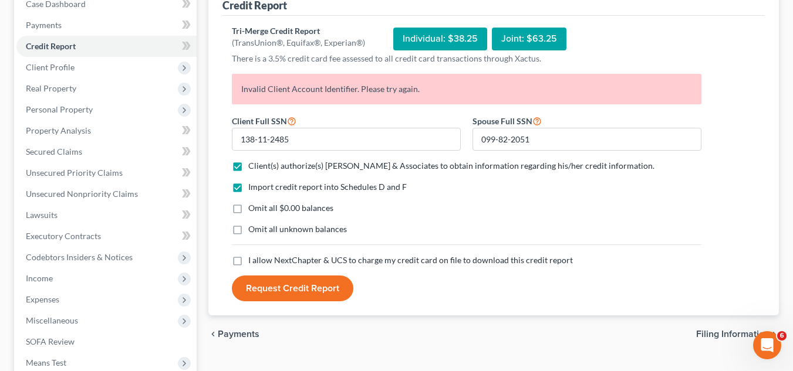
checkbox input "true"
click at [278, 289] on button "Request Credit Report" at bounding box center [292, 289] width 121 height 26
click at [779, 349] on html at bounding box center [765, 344] width 28 height 28
click at [768, 336] on div "Open Intercom Messenger" at bounding box center [765, 344] width 39 height 39
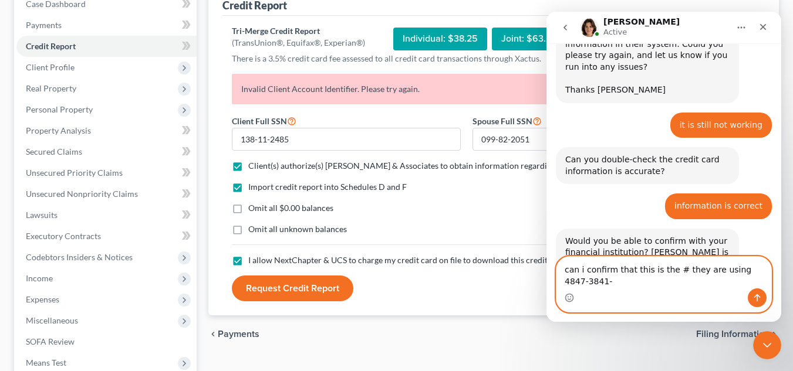
scroll to position [1830, 0]
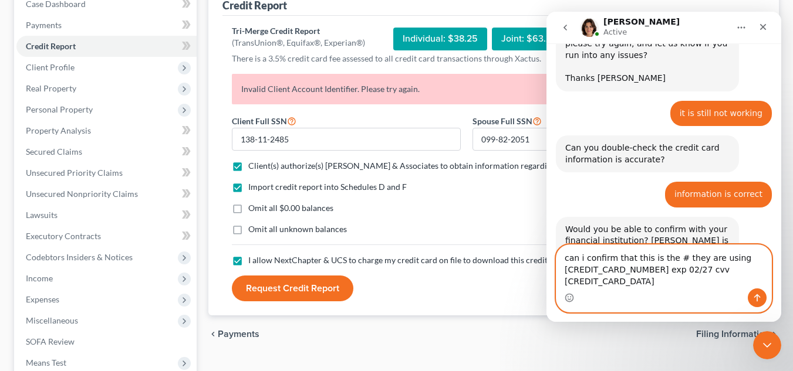
type textarea "can i confirm that this is the # they are using [CREDIT_CARD_NUMBER] exp 02/27 …"
click at [755, 298] on icon "Send a message…" at bounding box center [756, 297] width 9 height 9
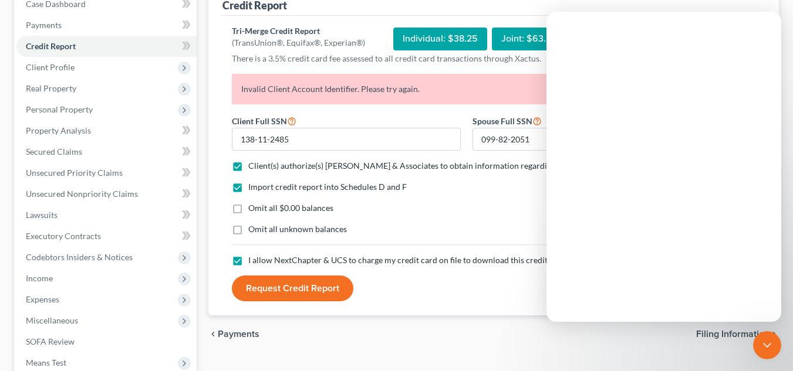
scroll to position [0, 0]
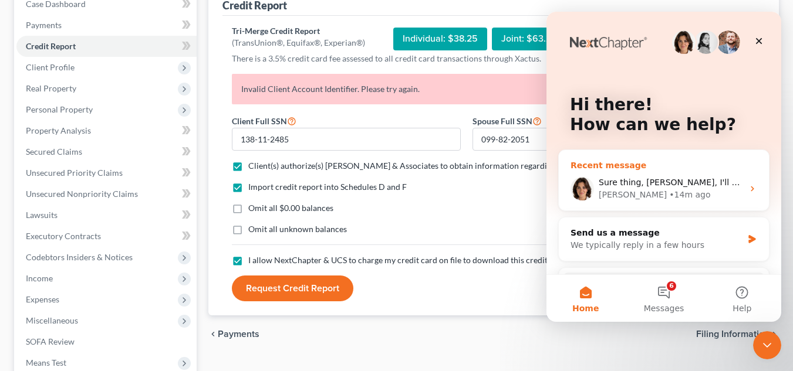
click at [671, 185] on span "Sure thing, [PERSON_NAME], I'll check with them again" at bounding box center [712, 182] width 227 height 9
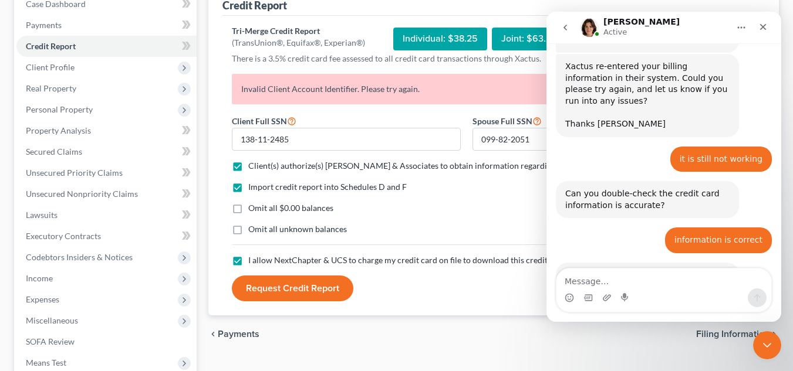
scroll to position [1900, 0]
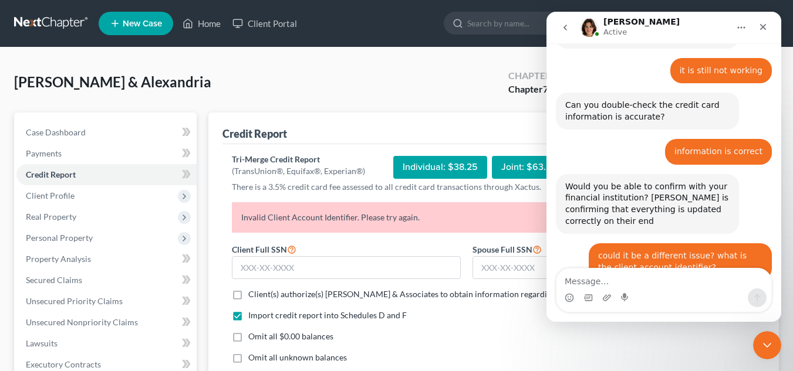
scroll to position [1900, 0]
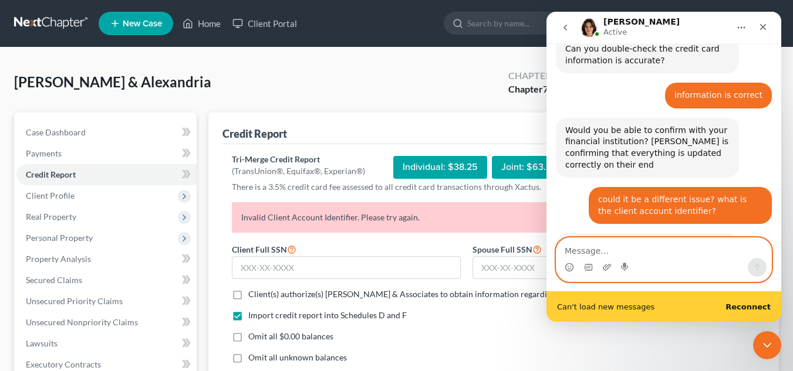
scroll to position [1930, 0]
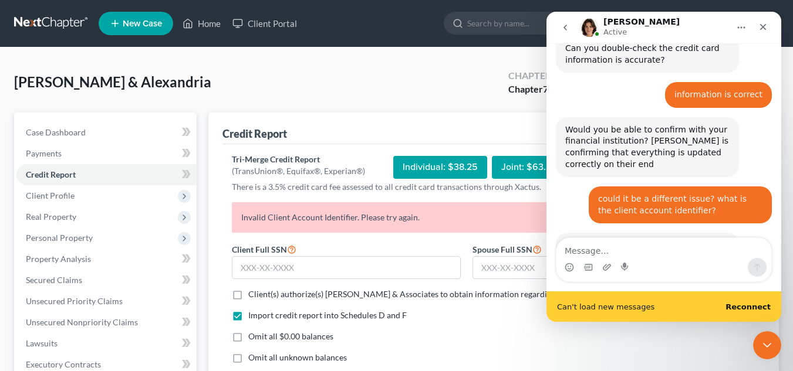
drag, startPoint x: 761, startPoint y: 317, endPoint x: 759, endPoint y: 306, distance: 12.0
click at [759, 306] on div "Can't load new messages Reconnect" at bounding box center [663, 307] width 235 height 31
click at [759, 306] on b "Reconnect" at bounding box center [747, 307] width 45 height 9
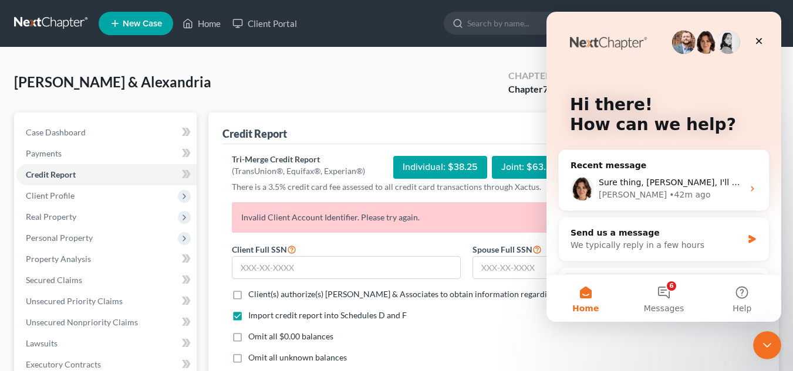
scroll to position [0, 0]
click at [569, 92] on div "Hi there! How can we help?" at bounding box center [663, 117] width 211 height 211
click at [652, 183] on span "Sure thing, [PERSON_NAME], I'll check with them again" at bounding box center [712, 182] width 227 height 9
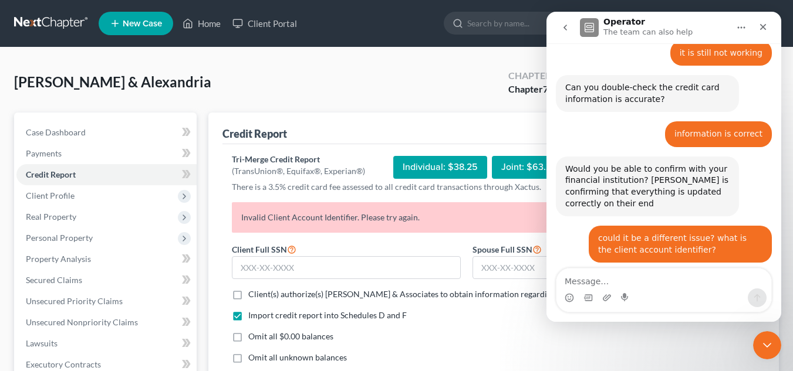
scroll to position [1900, 0]
